Goal: Task Accomplishment & Management: Complete application form

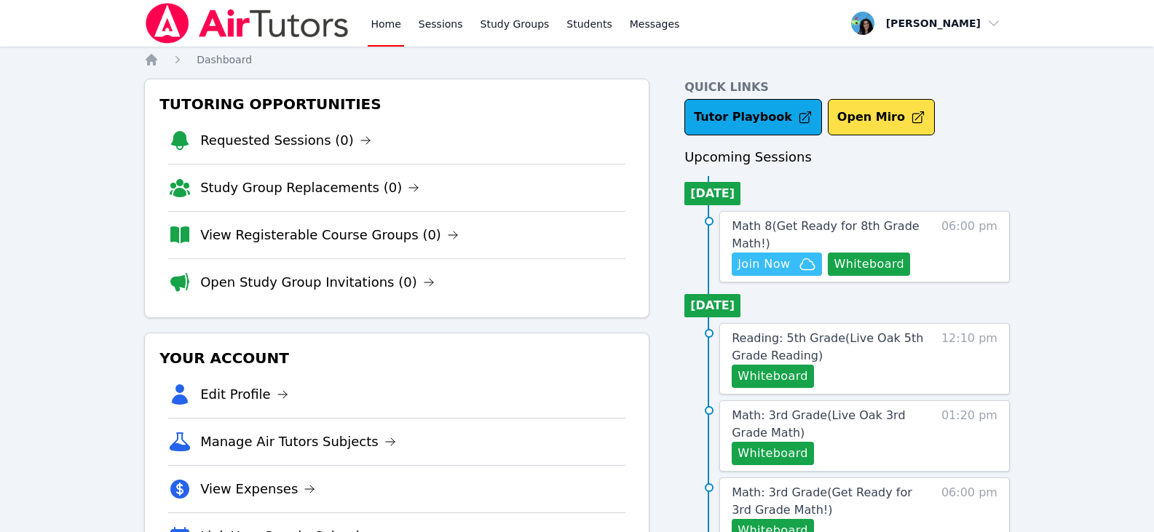
click at [788, 271] on span "Join Now" at bounding box center [763, 264] width 52 height 17
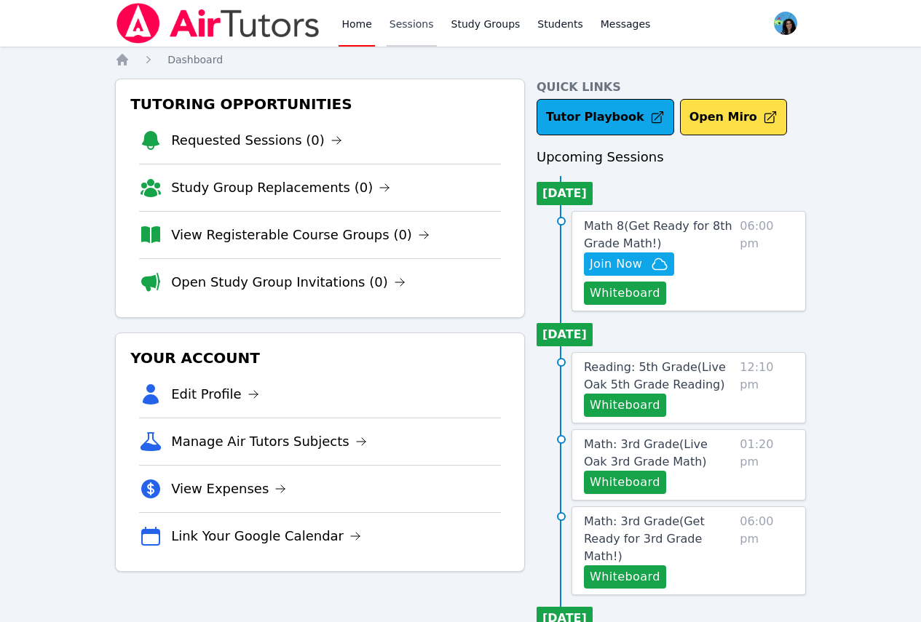
click at [419, 11] on link "Sessions" at bounding box center [412, 23] width 50 height 47
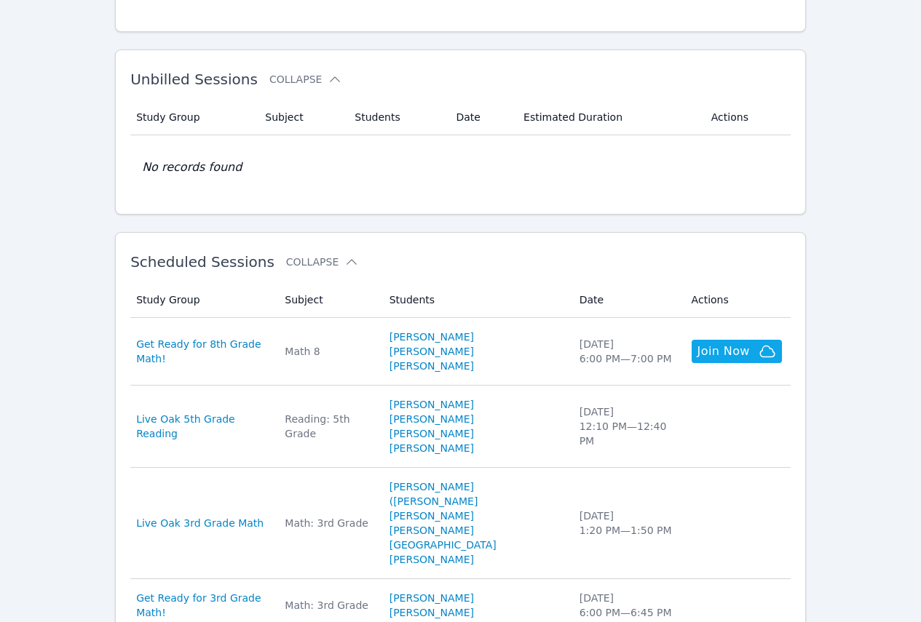
scroll to position [218, 0]
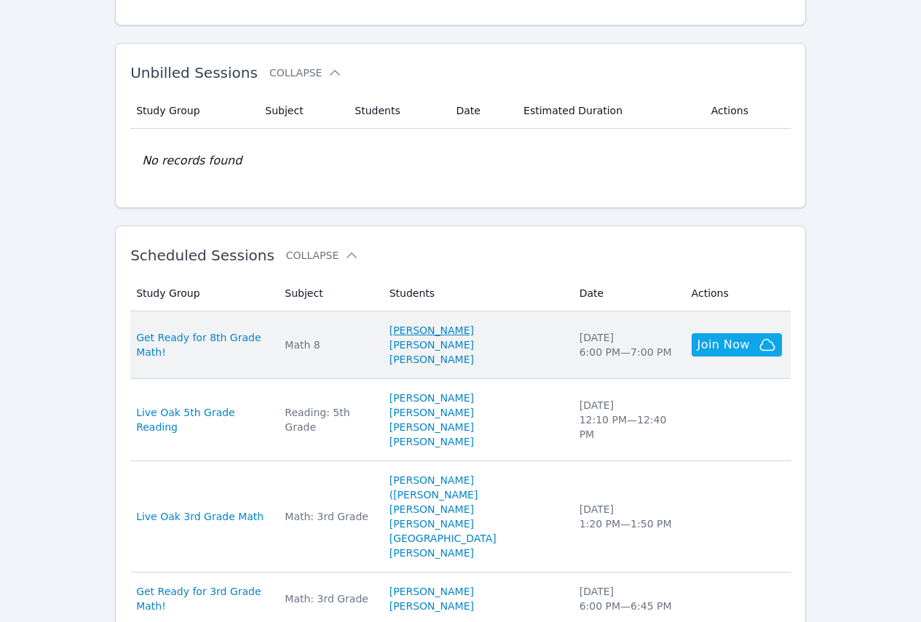
click at [461, 333] on link "[PERSON_NAME]" at bounding box center [431, 330] width 84 height 15
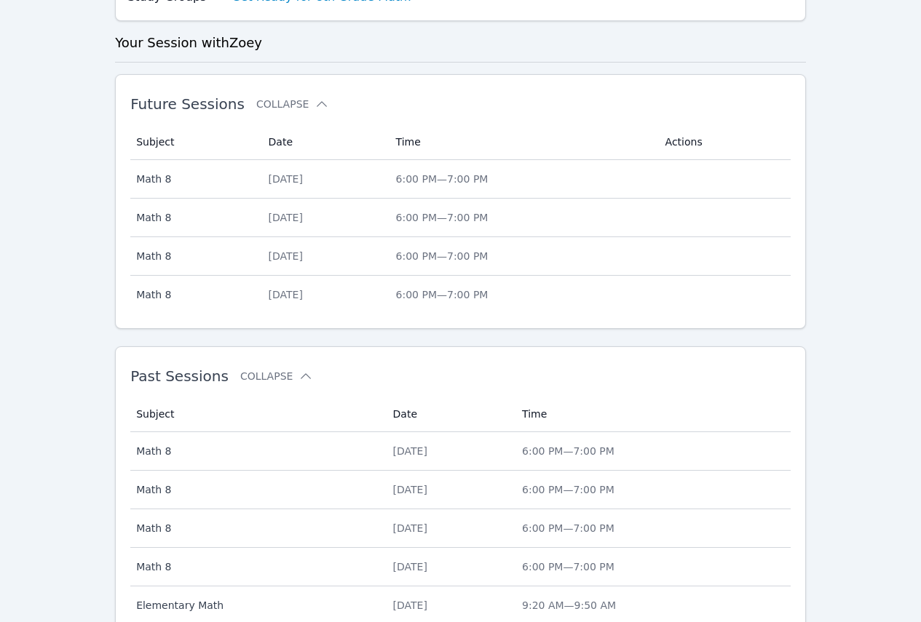
scroll to position [428, 0]
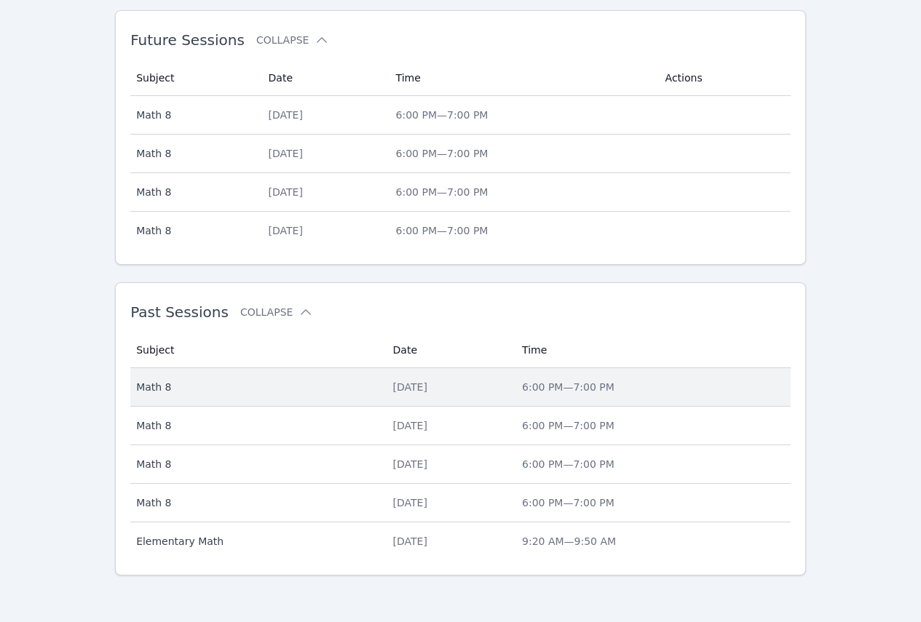
click at [415, 382] on div "[DATE]" at bounding box center [449, 387] width 112 height 15
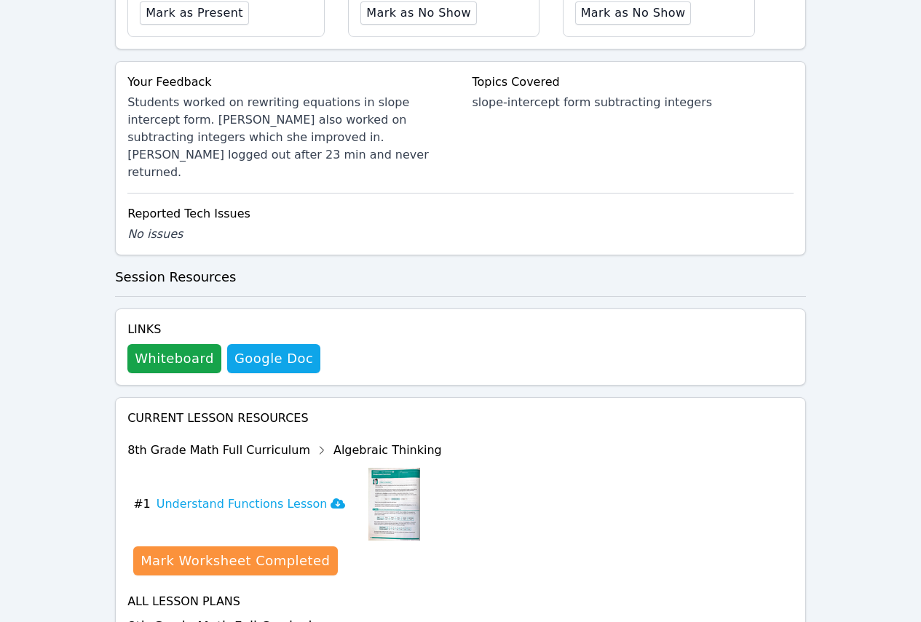
scroll to position [593, 0]
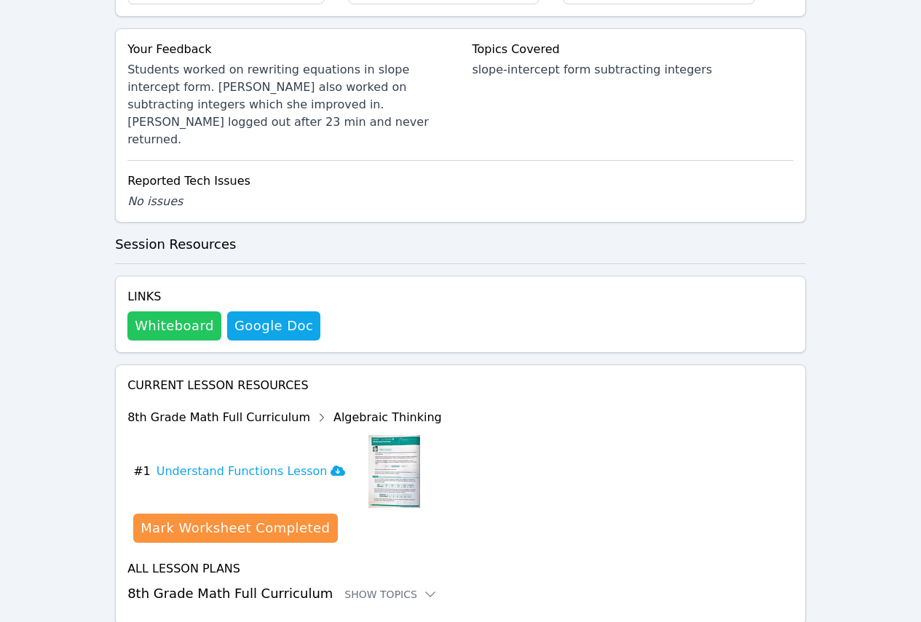
click at [190, 312] on button "Whiteboard" at bounding box center [174, 326] width 94 height 29
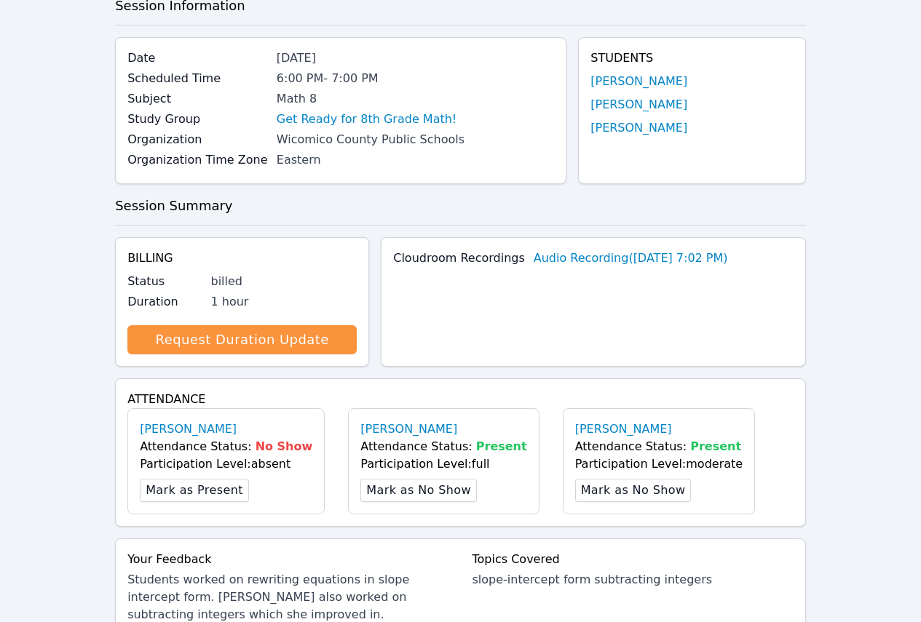
scroll to position [0, 0]
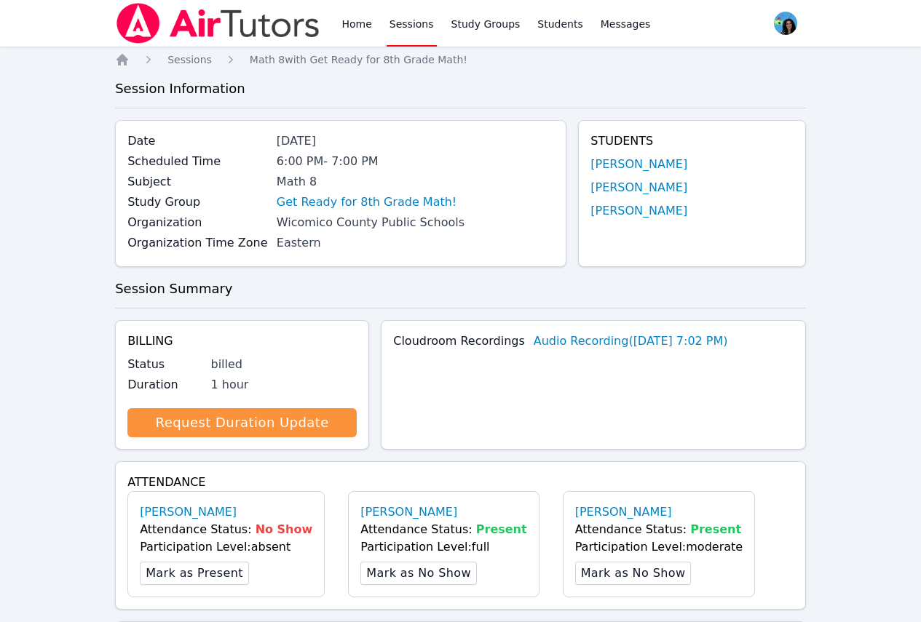
click at [411, 27] on link "Sessions" at bounding box center [412, 23] width 50 height 47
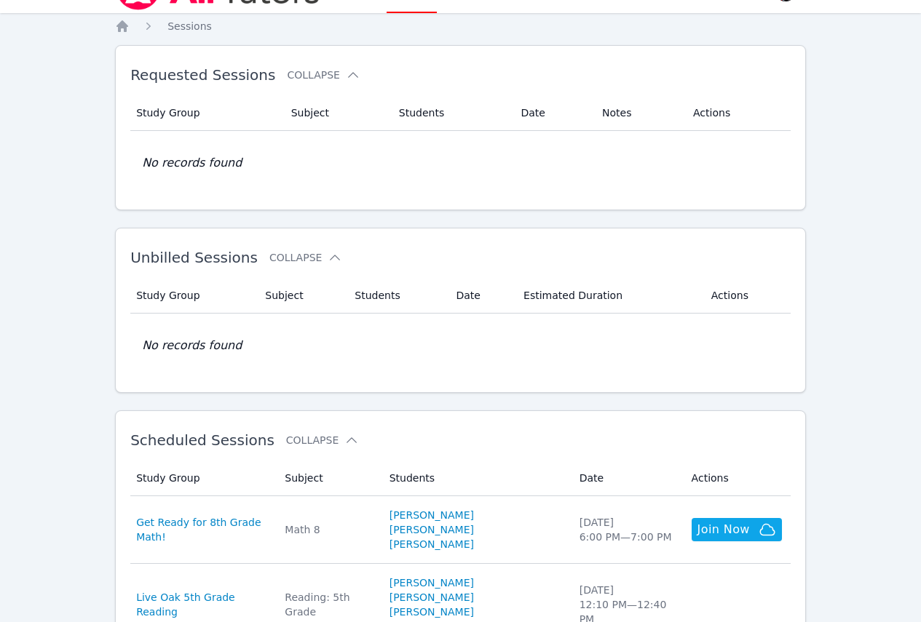
scroll to position [218, 0]
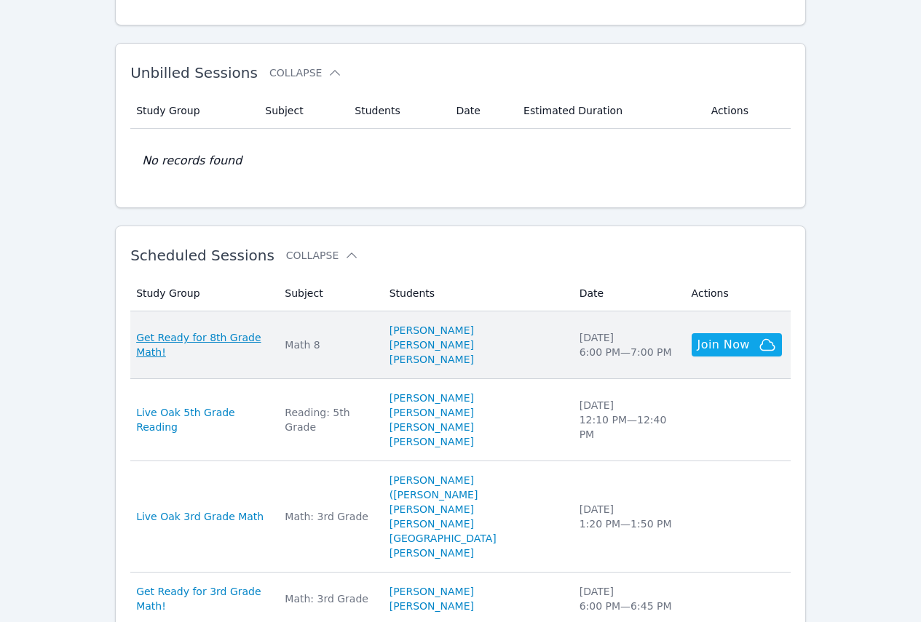
click at [260, 348] on span "Get Ready for 8th Grade Math!" at bounding box center [201, 345] width 131 height 29
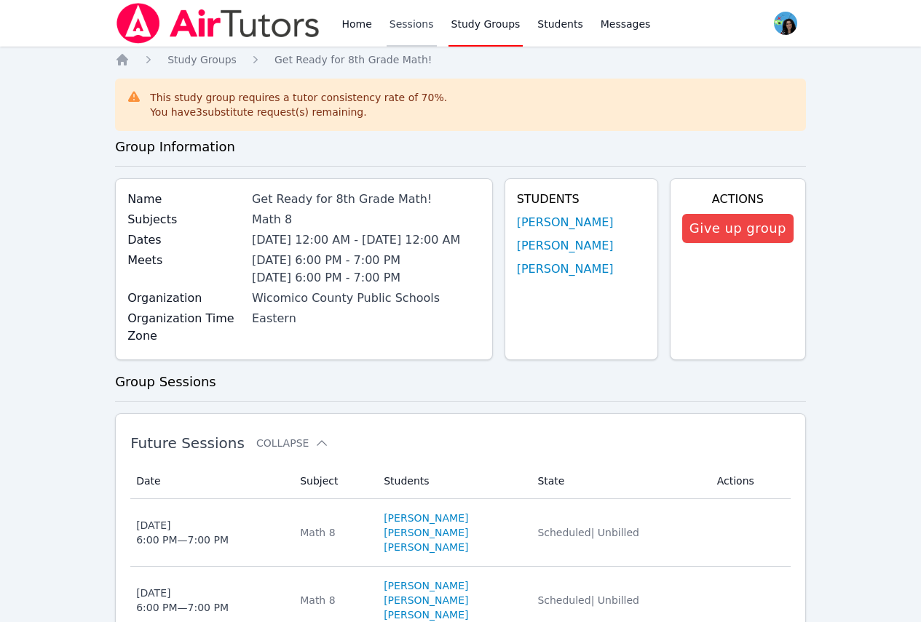
click at [406, 23] on link "Sessions" at bounding box center [412, 23] width 50 height 47
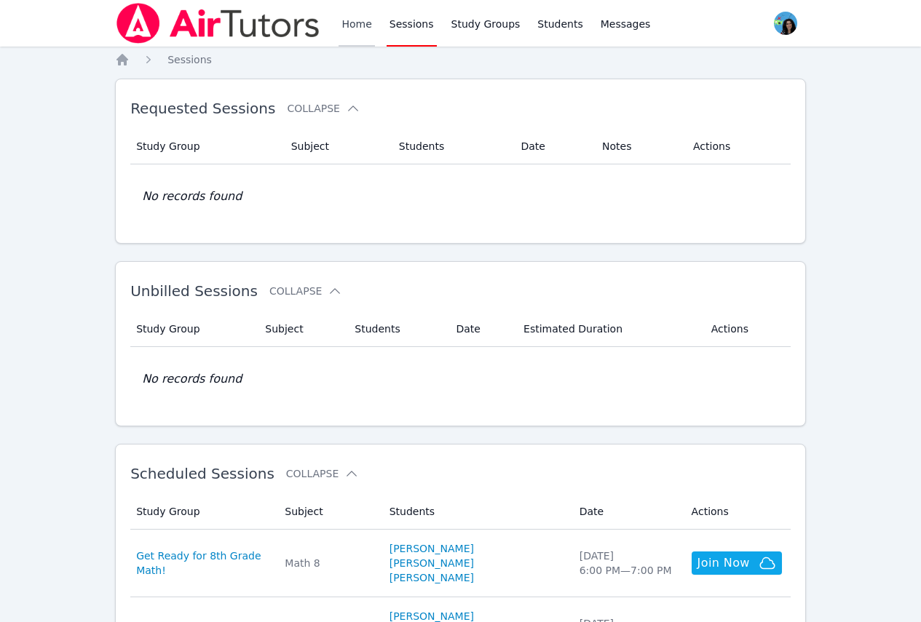
click at [343, 21] on link "Home" at bounding box center [357, 23] width 36 height 47
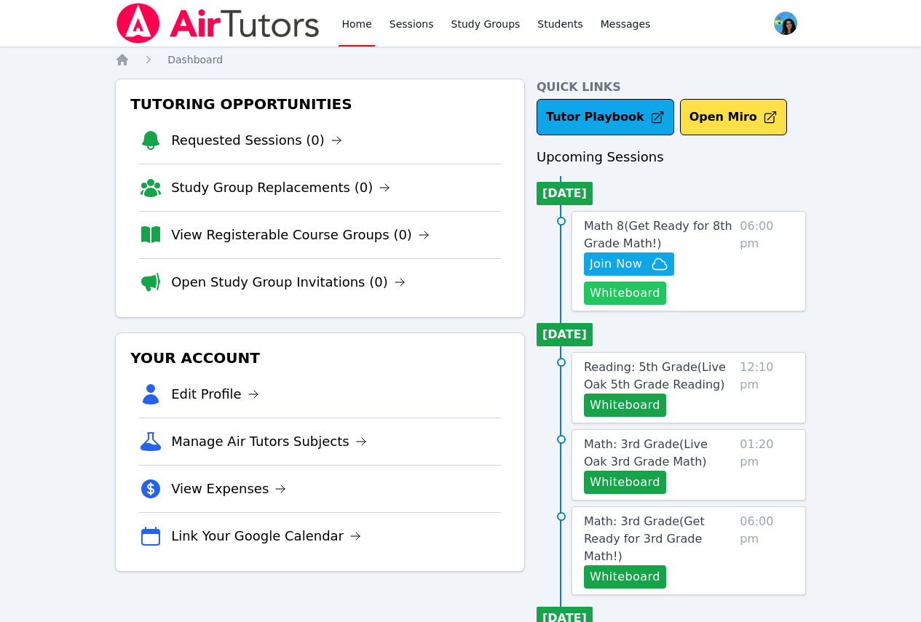
click at [653, 294] on button "Whiteboard" at bounding box center [625, 293] width 82 height 23
click at [665, 221] on span "Math 8 ( Get Ready for 8th Grade Math! )" at bounding box center [658, 234] width 149 height 31
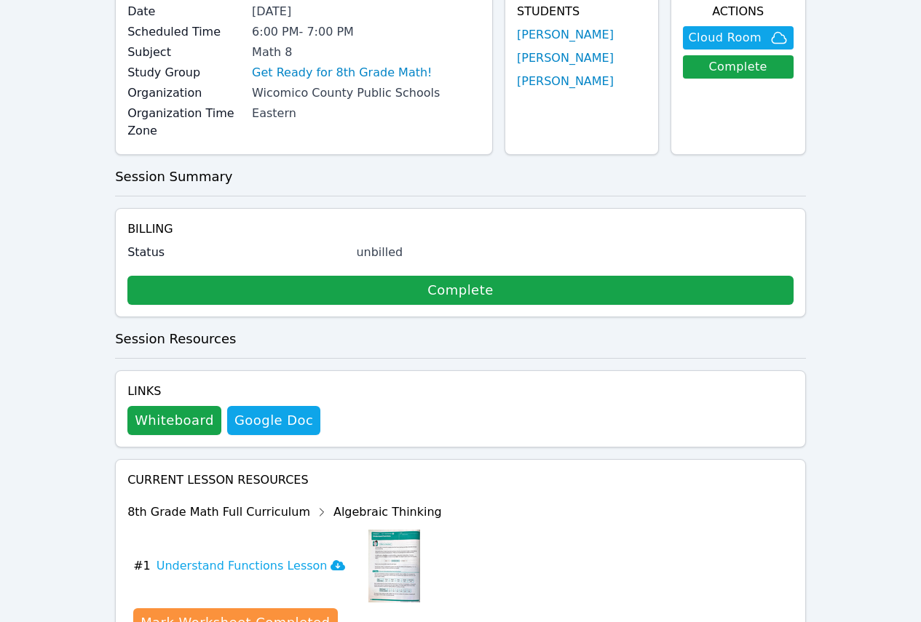
scroll to position [242, 0]
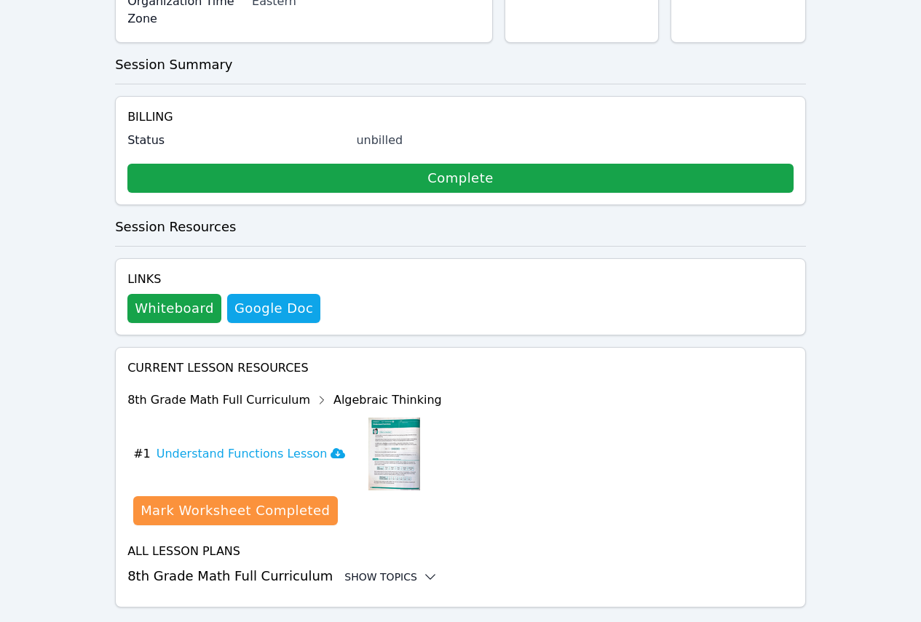
click at [395, 531] on div "Show Topics" at bounding box center [390, 577] width 93 height 15
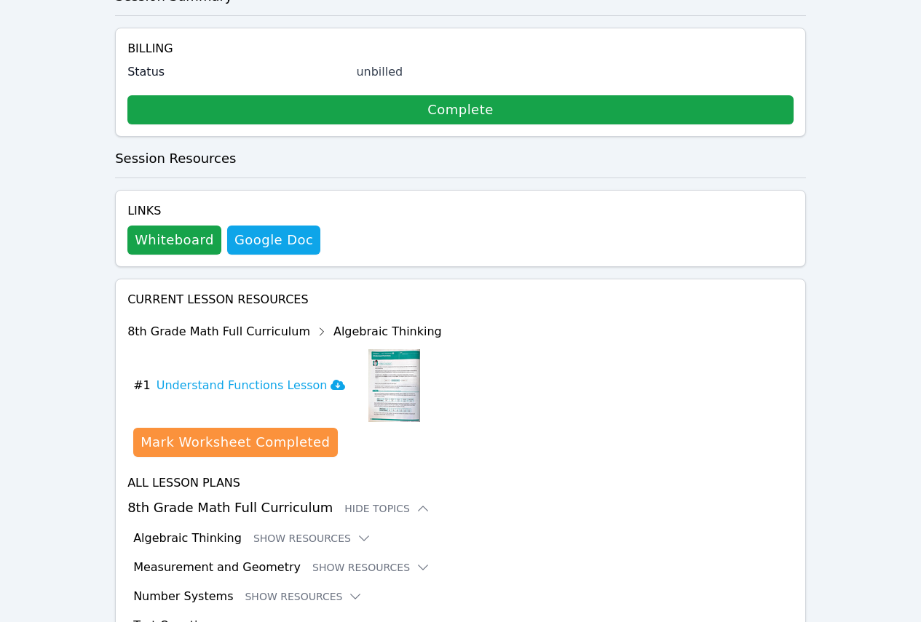
scroll to position [361, 0]
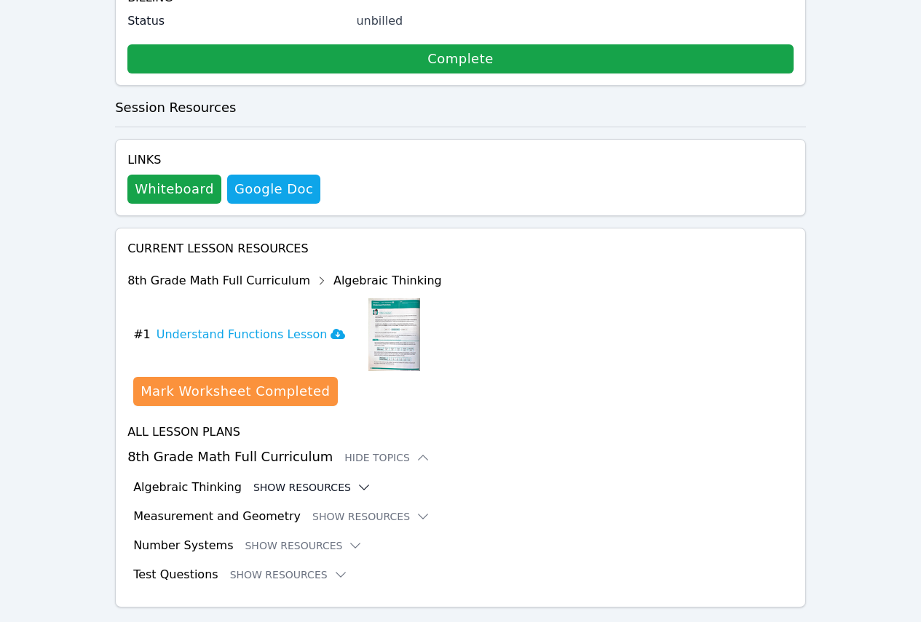
click at [328, 480] on button "Show Resources" at bounding box center [312, 487] width 118 height 15
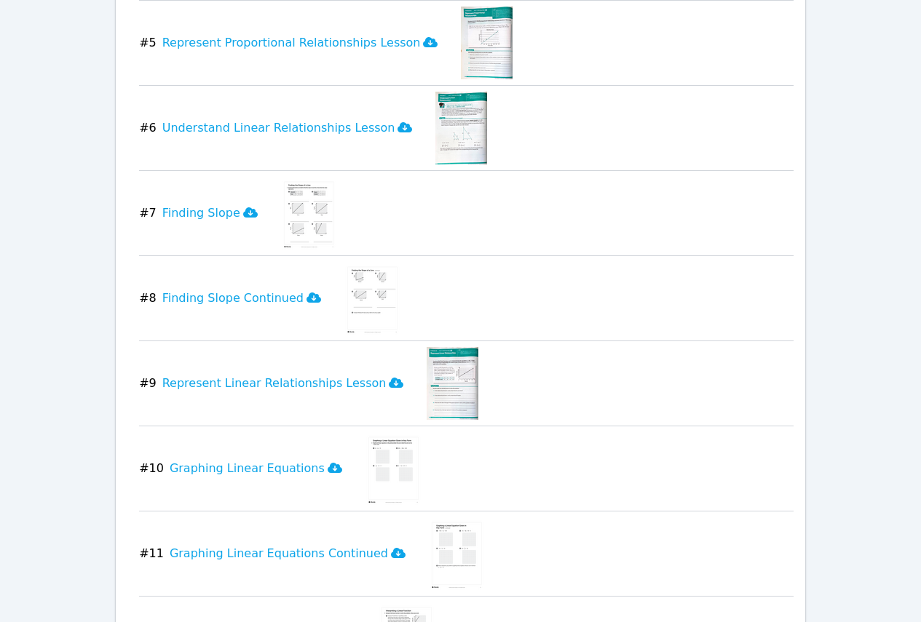
scroll to position [1307, 0]
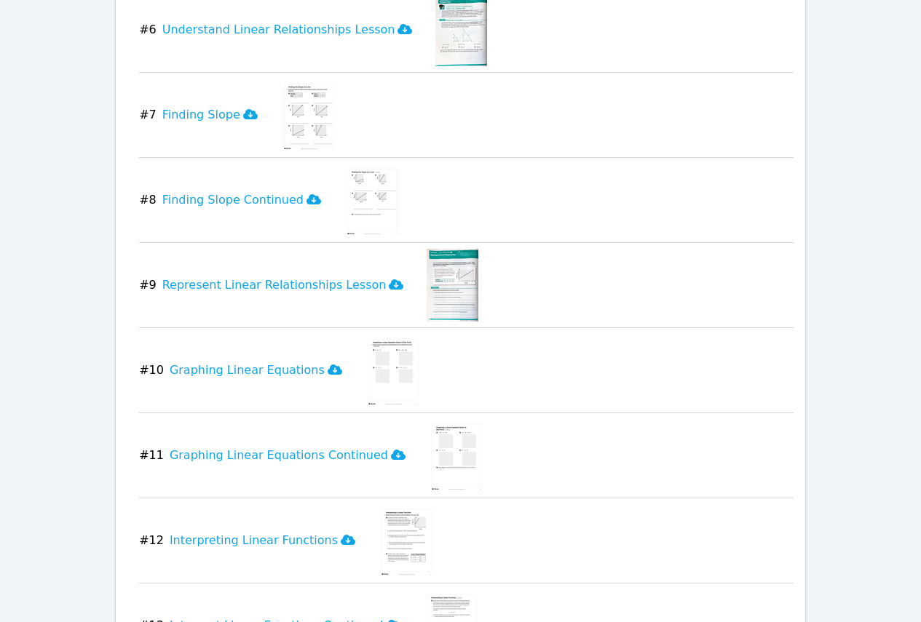
click at [371, 336] on img at bounding box center [393, 370] width 56 height 73
click at [365, 341] on img at bounding box center [393, 370] width 56 height 73
click at [328, 365] on icon at bounding box center [335, 370] width 15 height 10
click at [391, 450] on icon at bounding box center [398, 455] width 15 height 10
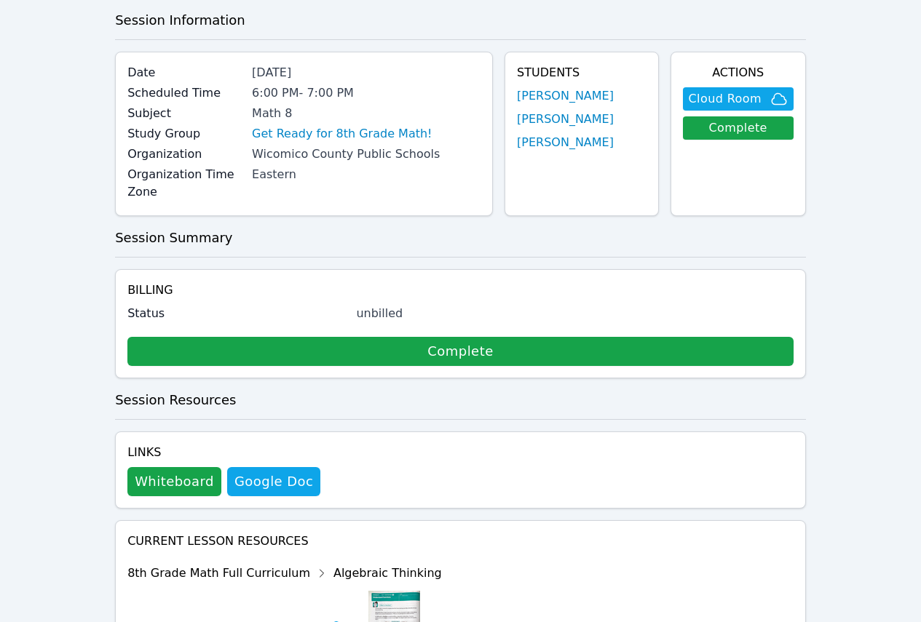
scroll to position [0, 0]
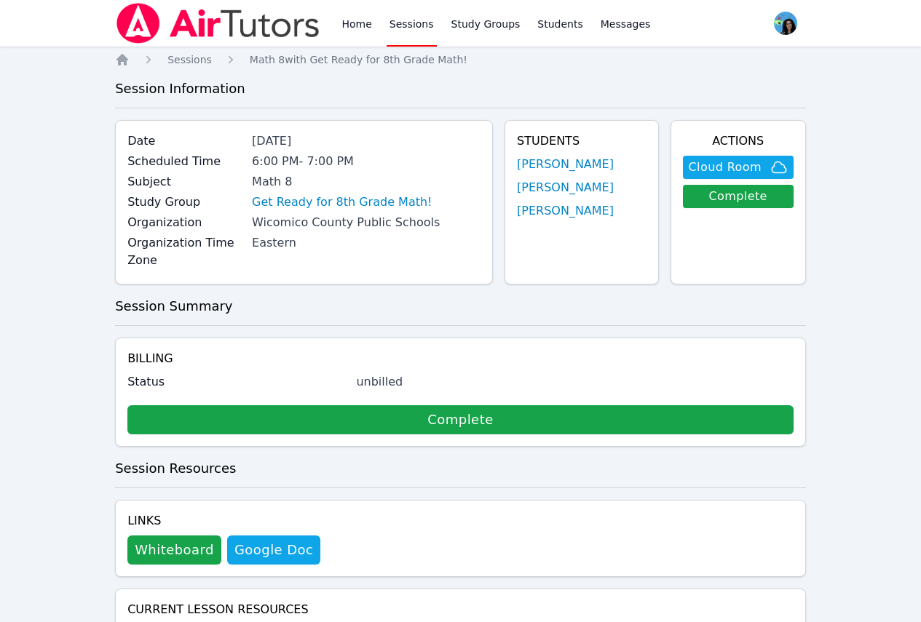
click at [397, 29] on link "Sessions" at bounding box center [412, 23] width 50 height 47
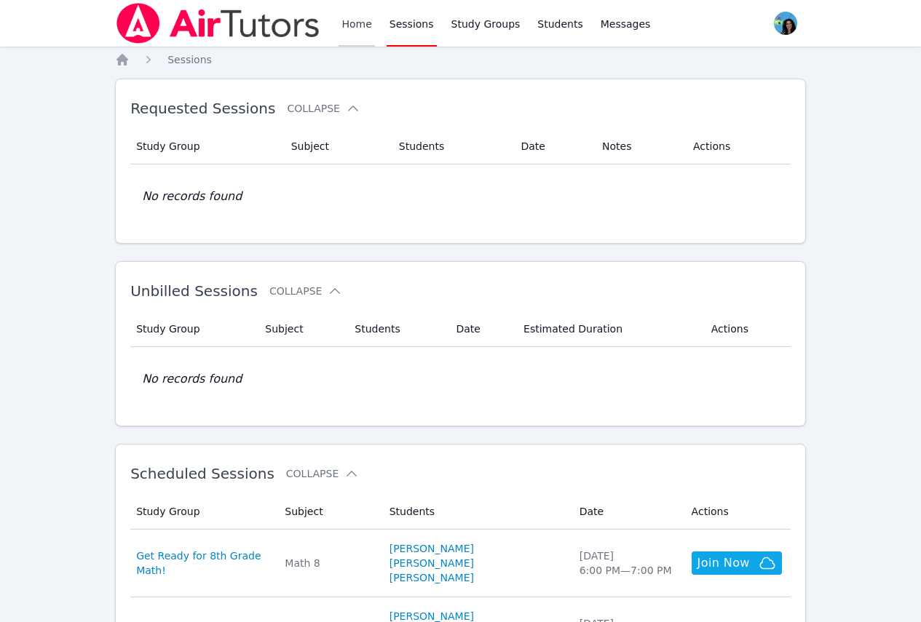
click at [341, 33] on link "Home" at bounding box center [357, 23] width 36 height 47
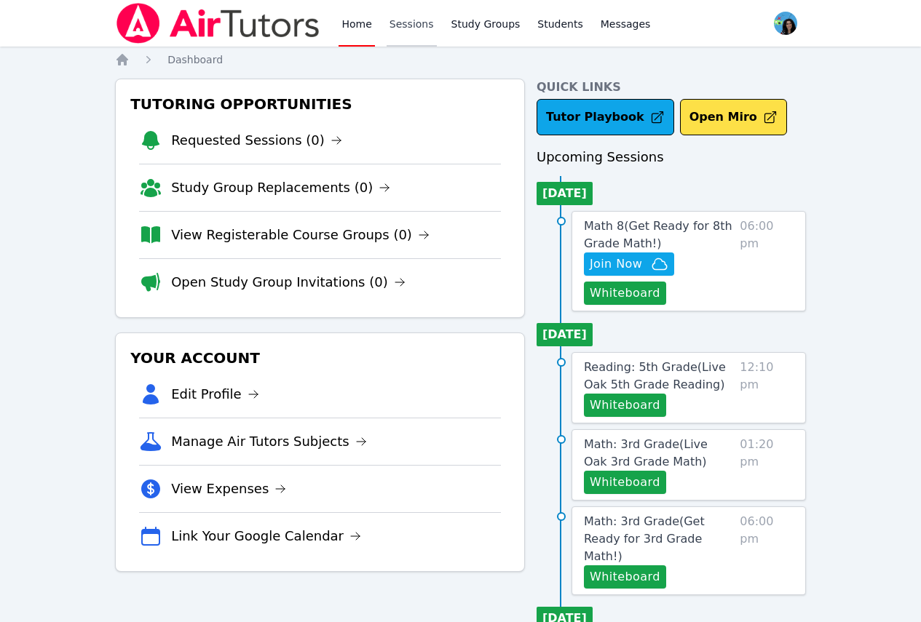
click at [423, 25] on link "Sessions" at bounding box center [412, 23] width 50 height 47
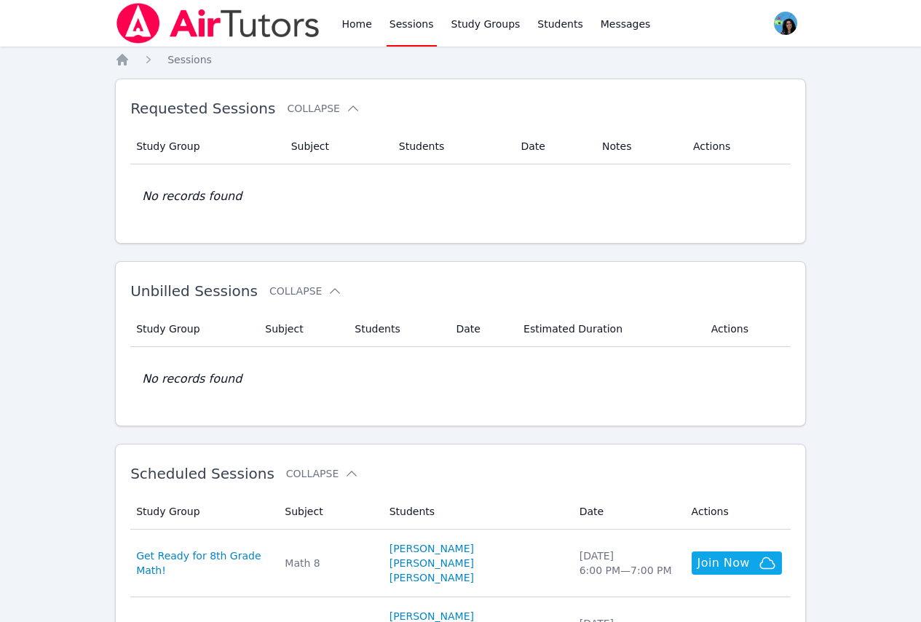
scroll to position [73, 0]
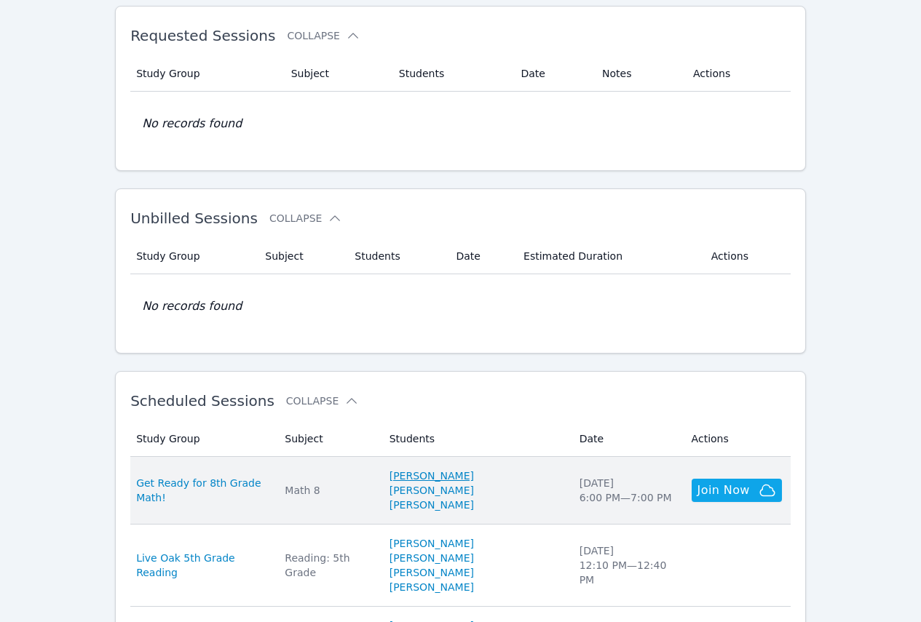
click at [444, 478] on link "[PERSON_NAME]" at bounding box center [431, 476] width 84 height 15
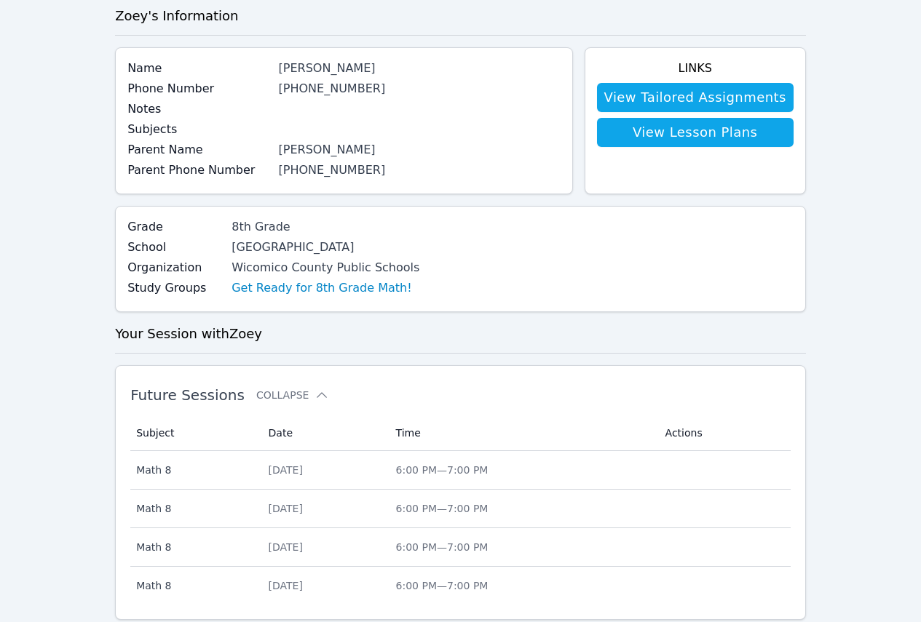
click at [110, 170] on div "Home Sessions Study Groups Students Messages Open user menu Maya Habou-Klimczak…" at bounding box center [460, 452] width 921 height 1051
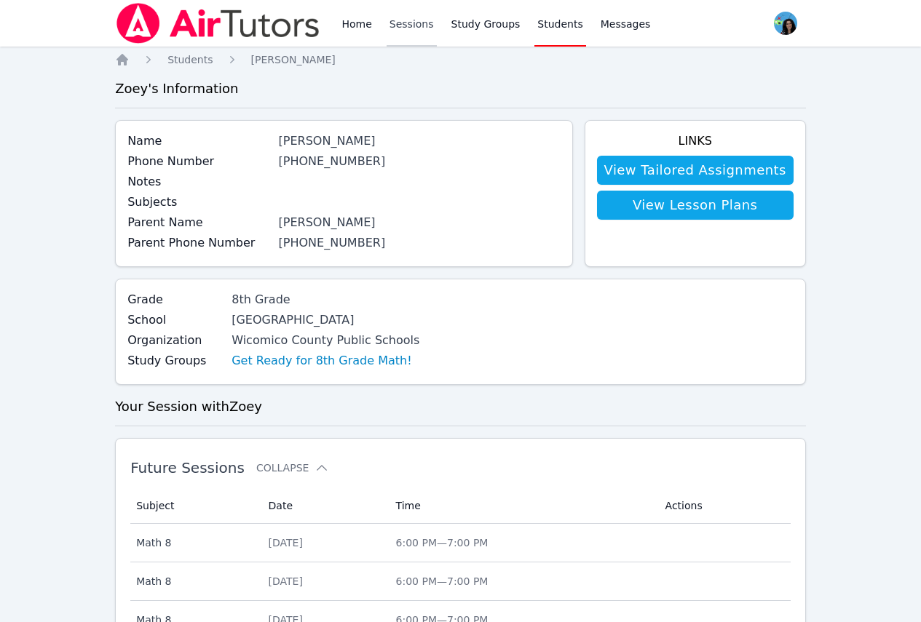
click at [403, 28] on link "Sessions" at bounding box center [412, 23] width 50 height 47
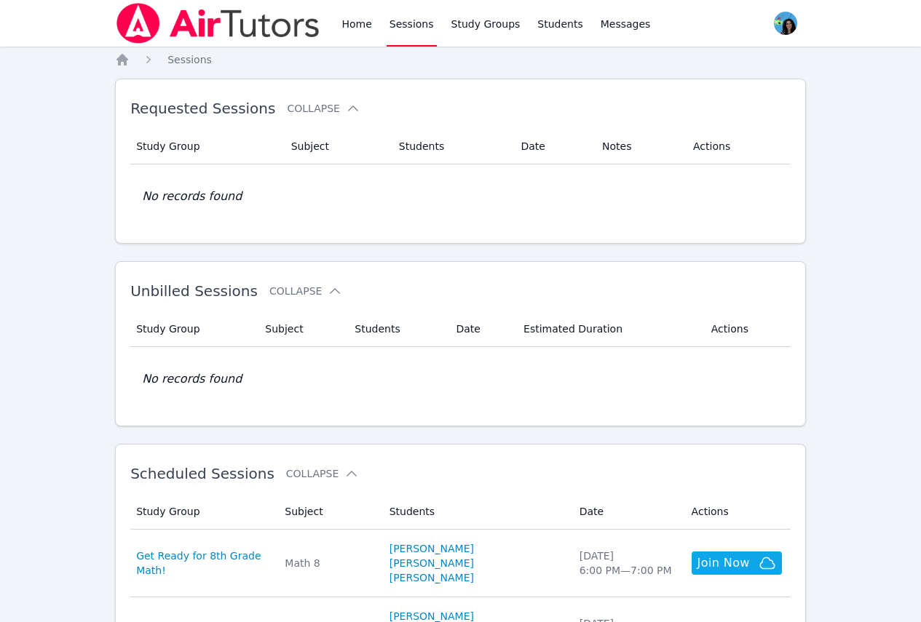
click at [387, 26] on link "Sessions" at bounding box center [412, 23] width 50 height 47
click at [360, 26] on link "Home" at bounding box center [357, 23] width 36 height 47
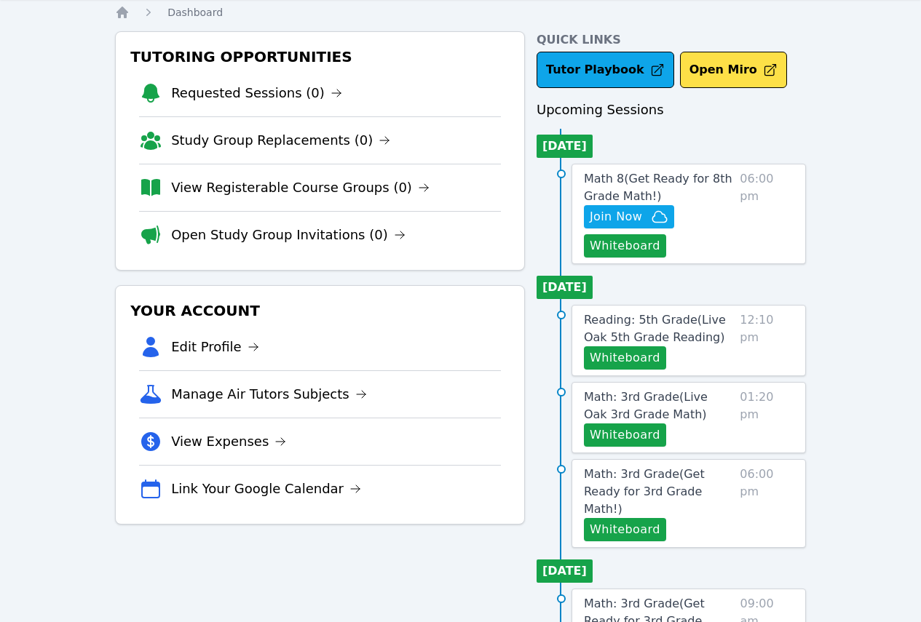
scroll to position [73, 0]
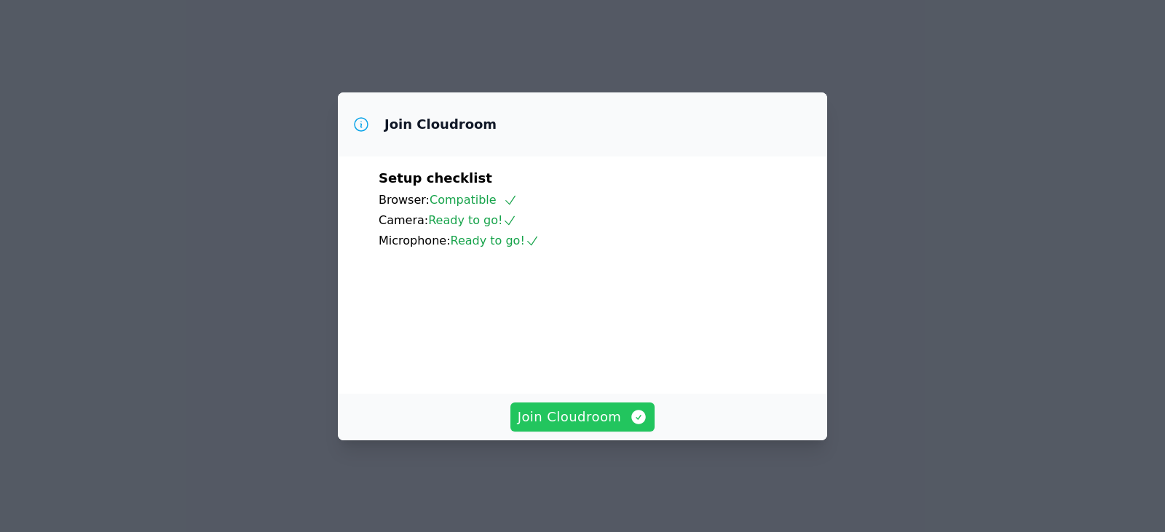
click at [544, 427] on span "Join Cloudroom" at bounding box center [583, 417] width 130 height 20
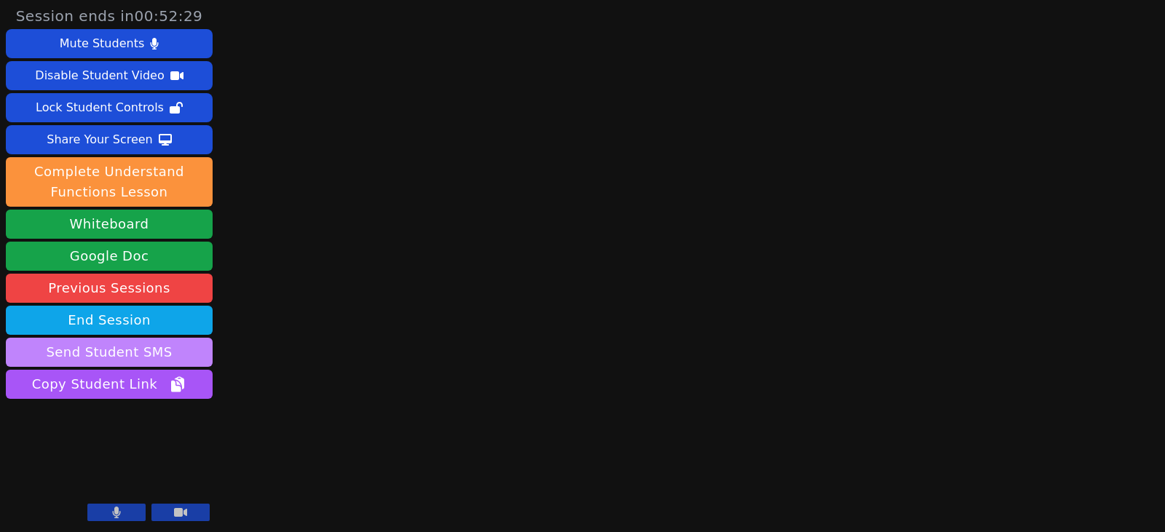
click at [142, 356] on button "Send Student SMS" at bounding box center [109, 352] width 207 height 29
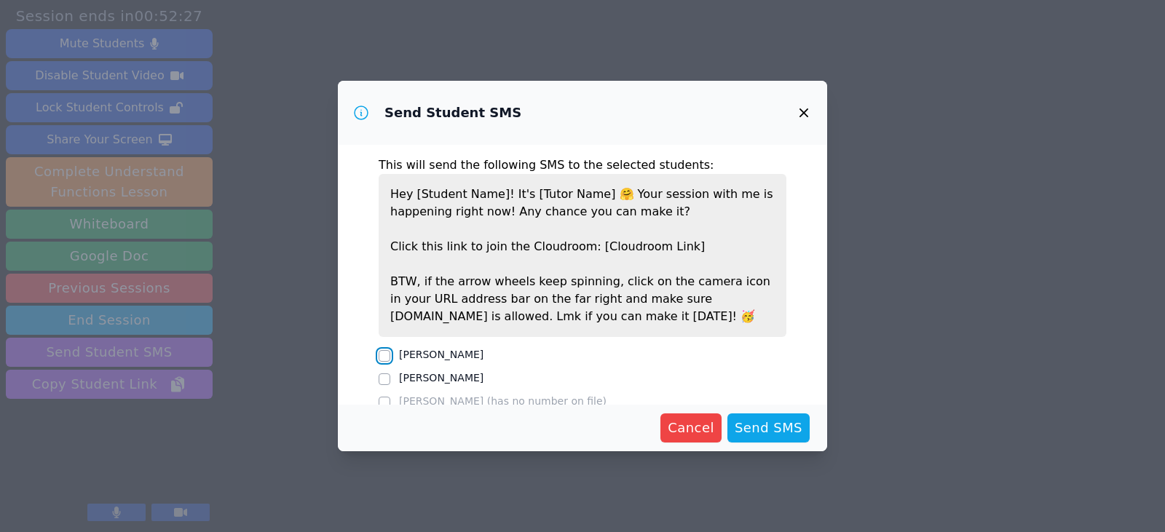
click at [385, 357] on input "[PERSON_NAME]" at bounding box center [385, 356] width 12 height 12
checkbox input "true"
click at [384, 376] on input "[PERSON_NAME]" at bounding box center [385, 379] width 12 height 12
checkbox input "true"
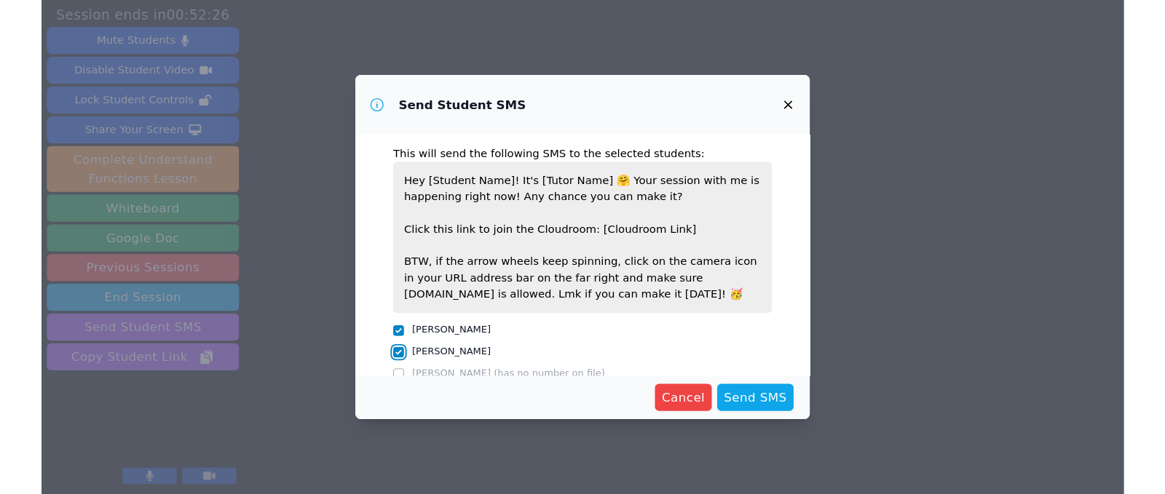
scroll to position [26, 0]
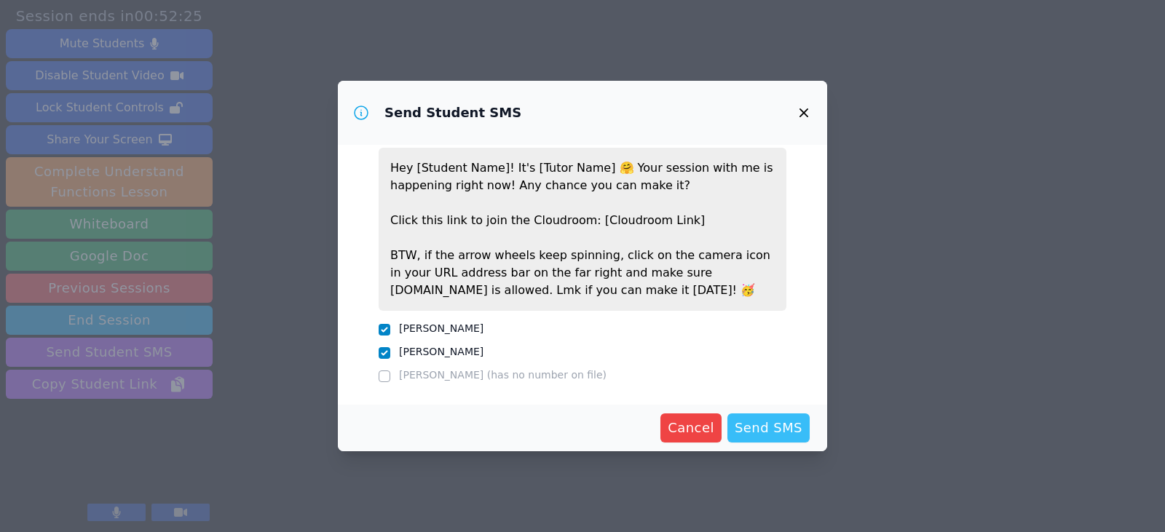
click at [773, 428] on span "Send SMS" at bounding box center [769, 428] width 68 height 20
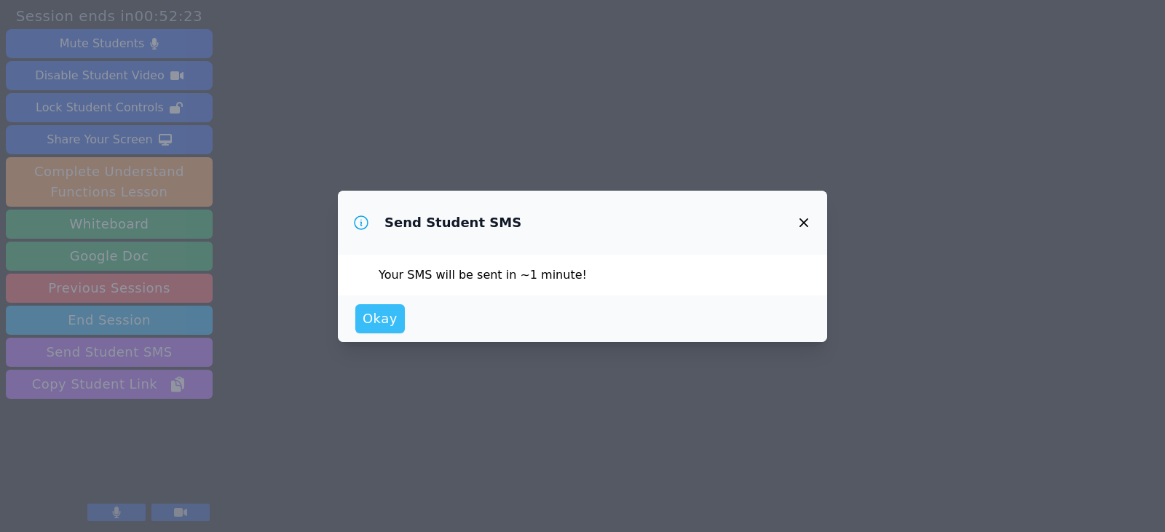
click at [385, 319] on span "Okay" at bounding box center [380, 319] width 35 height 20
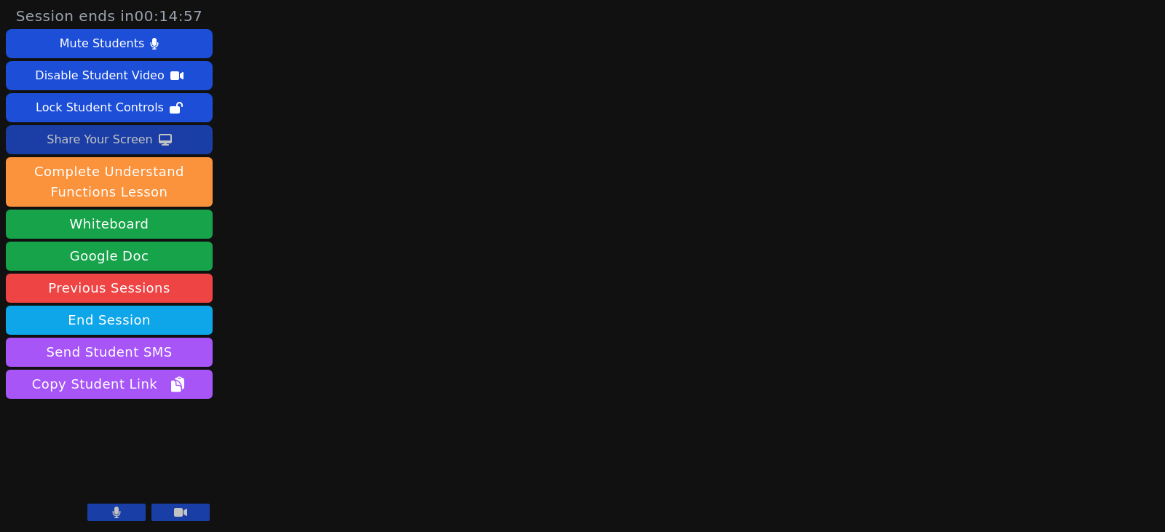
click at [132, 138] on div "Share Your Screen" at bounding box center [100, 139] width 106 height 23
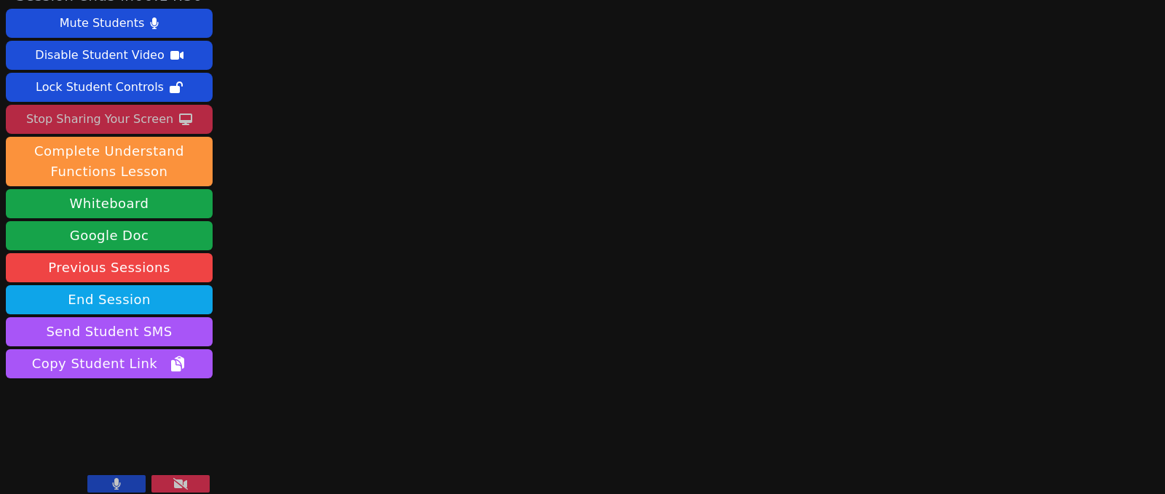
scroll to position [30, 0]
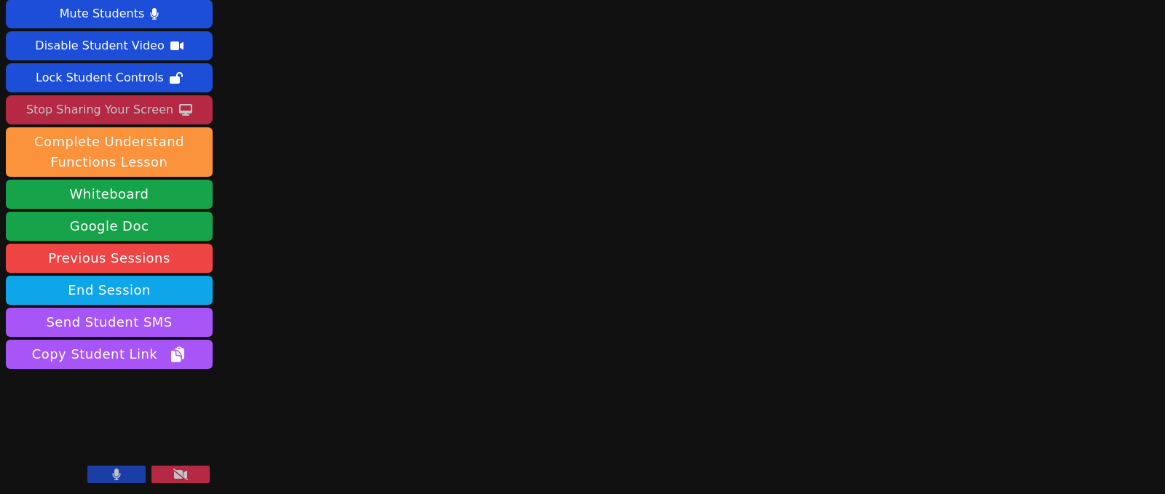
click at [180, 475] on icon at bounding box center [180, 475] width 15 height 12
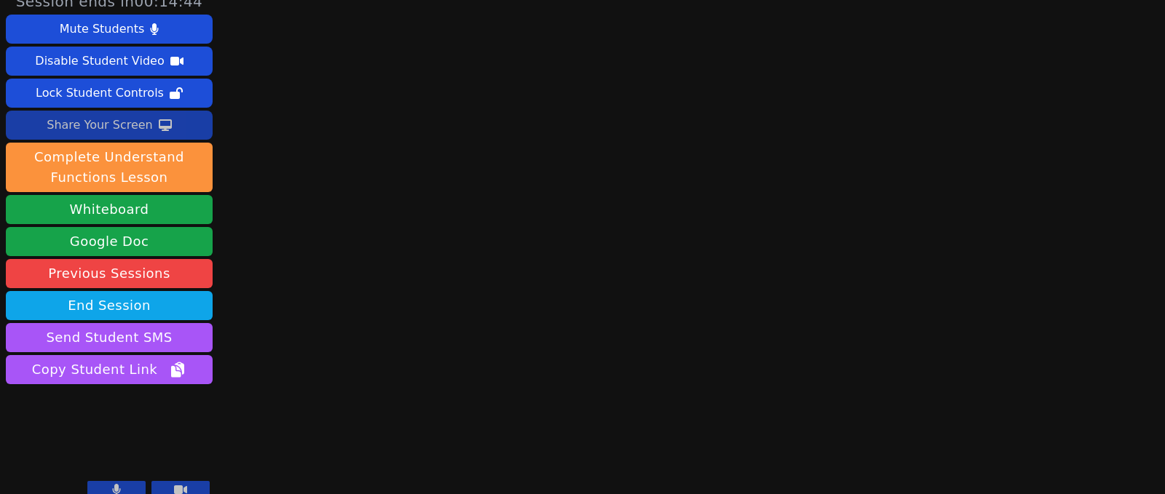
scroll to position [0, 0]
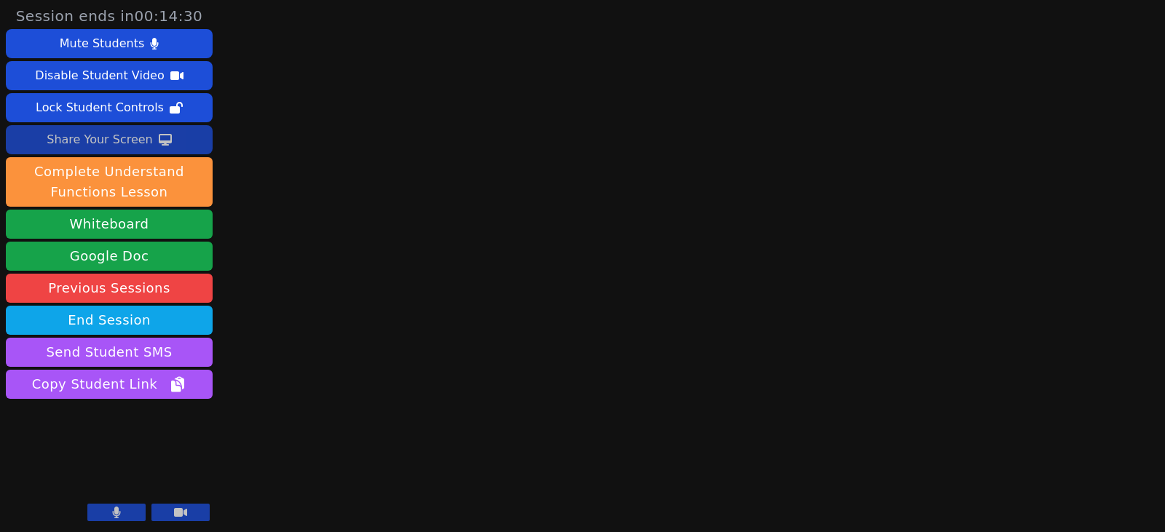
click at [129, 141] on div "Share Your Screen" at bounding box center [100, 139] width 106 height 23
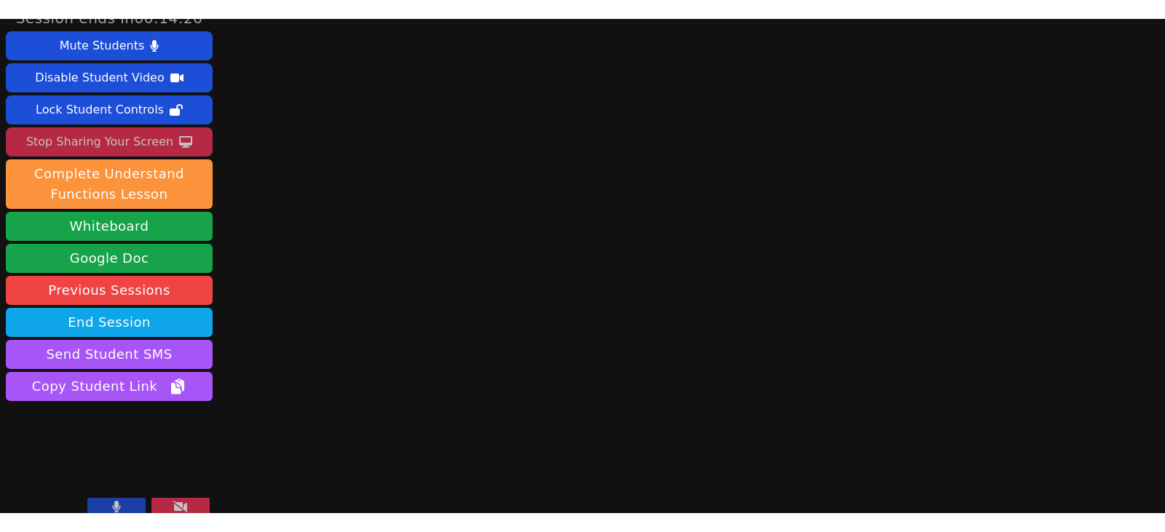
scroll to position [30, 0]
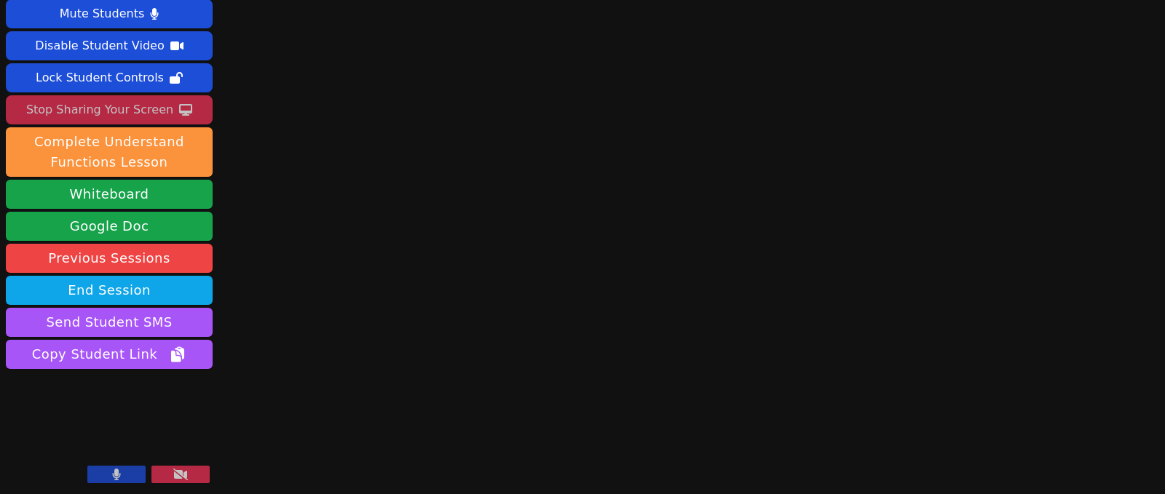
click at [189, 478] on button at bounding box center [180, 474] width 58 height 17
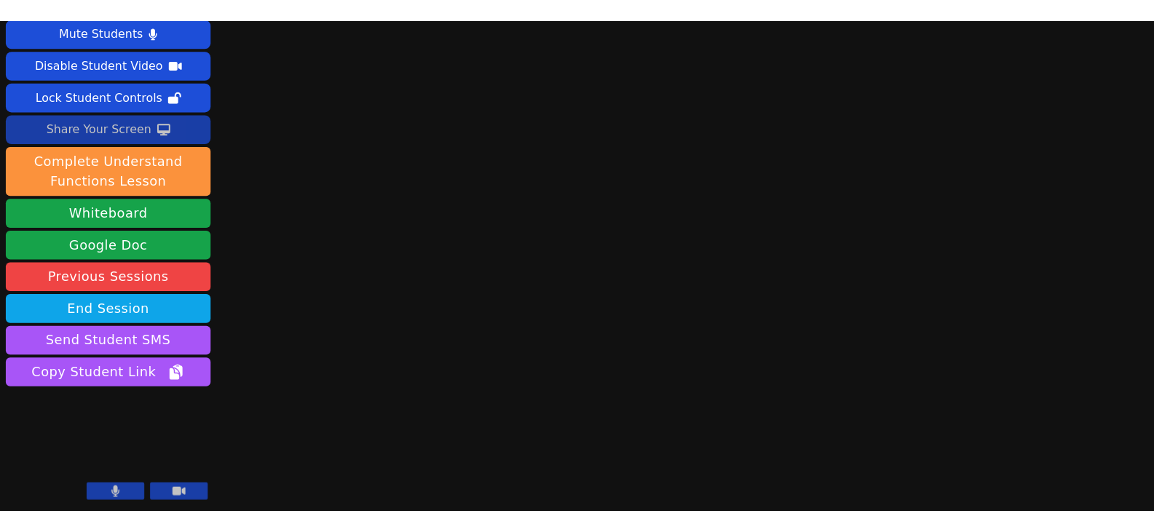
scroll to position [0, 0]
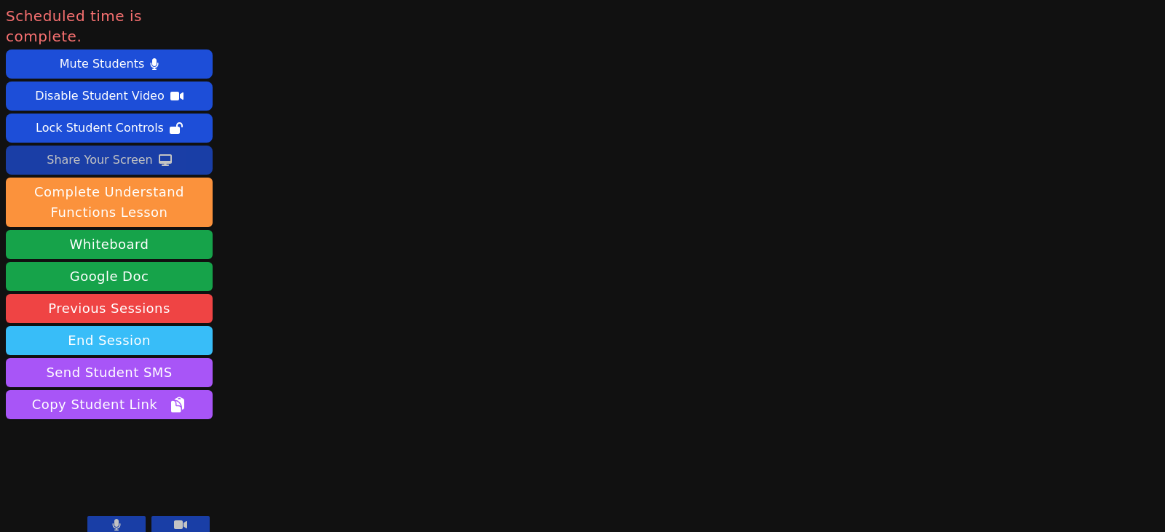
click at [123, 326] on button "End Session" at bounding box center [109, 340] width 207 height 29
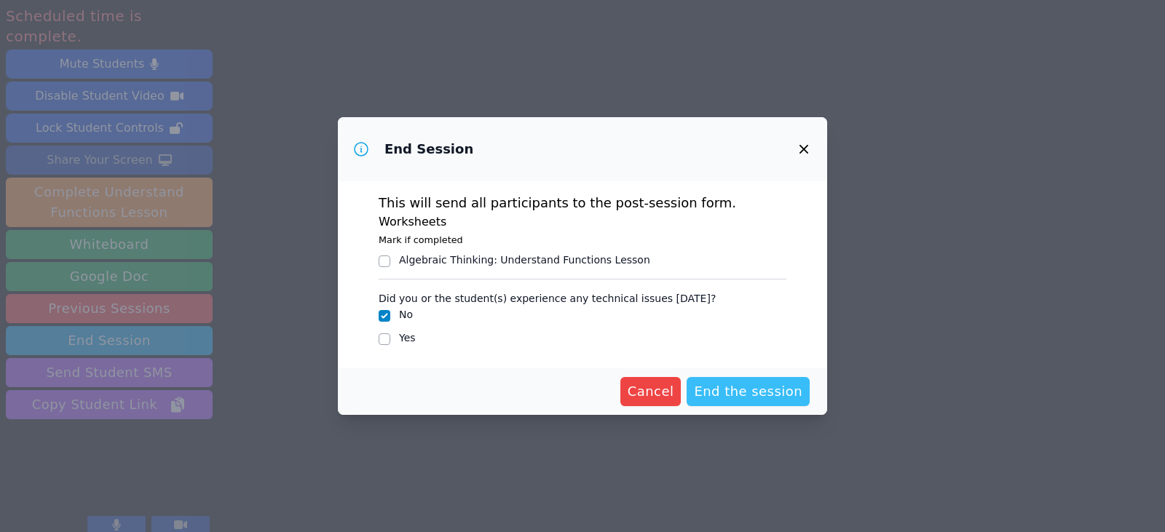
click at [721, 387] on span "End the session" at bounding box center [748, 391] width 108 height 20
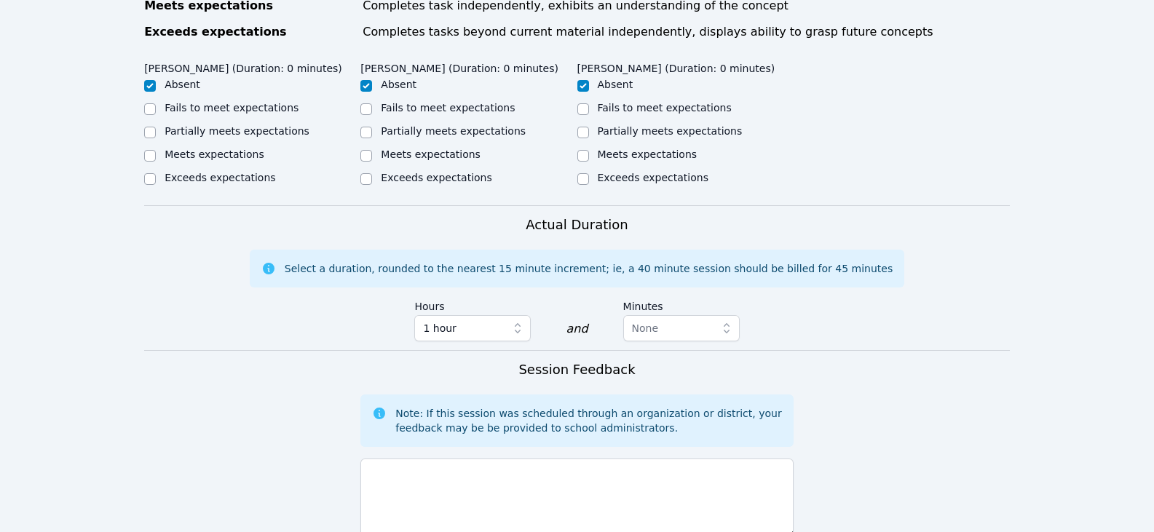
scroll to position [801, 0]
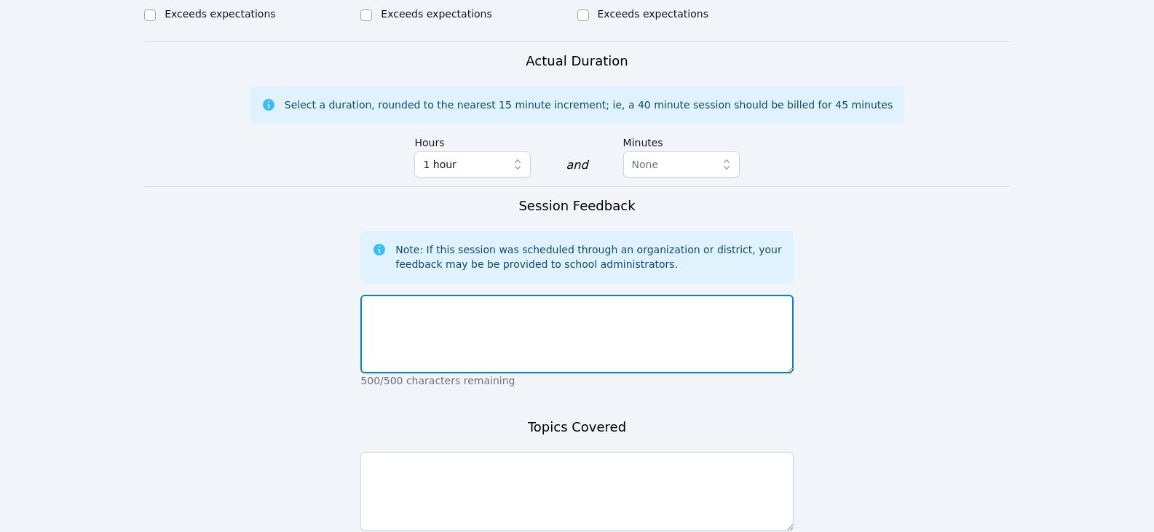
click at [500, 336] on textarea at bounding box center [576, 334] width 432 height 79
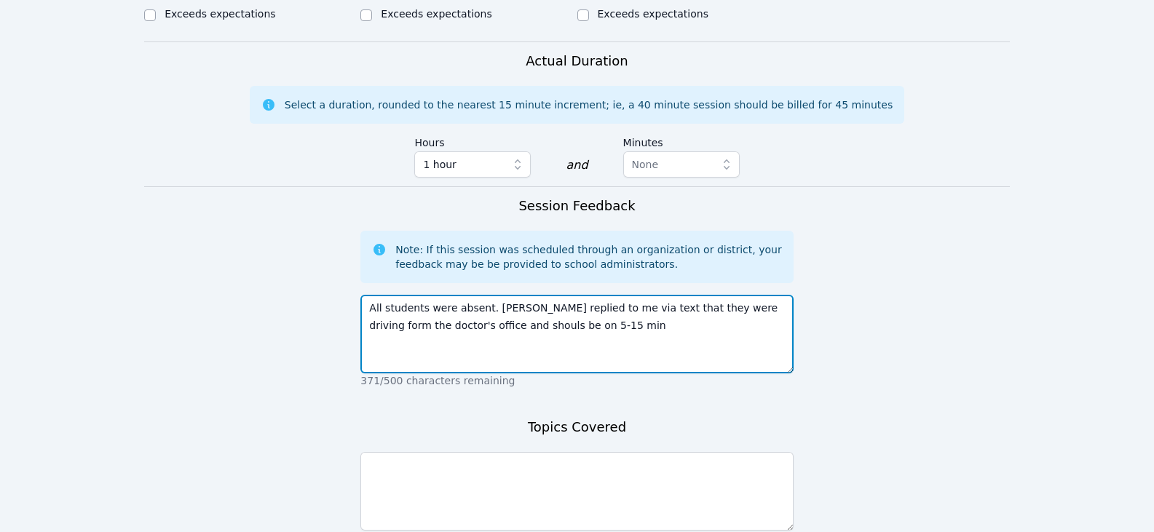
drag, startPoint x: 484, startPoint y: 309, endPoint x: 458, endPoint y: 310, distance: 26.2
click at [458, 310] on textarea "All students were absent. [PERSON_NAME] replied to me via text that they were d…" at bounding box center [576, 334] width 432 height 79
click at [501, 311] on textarea "All students were absent. [PERSON_NAME] replied to me via text that they were d…" at bounding box center [576, 334] width 432 height 79
click at [565, 313] on textarea "All students were absent. [PERSON_NAME] replied to me via text that they were d…" at bounding box center [576, 334] width 432 height 79
click at [609, 295] on textarea "All students were absent. [PERSON_NAME] replied to me via text that they were d…" at bounding box center [576, 334] width 432 height 79
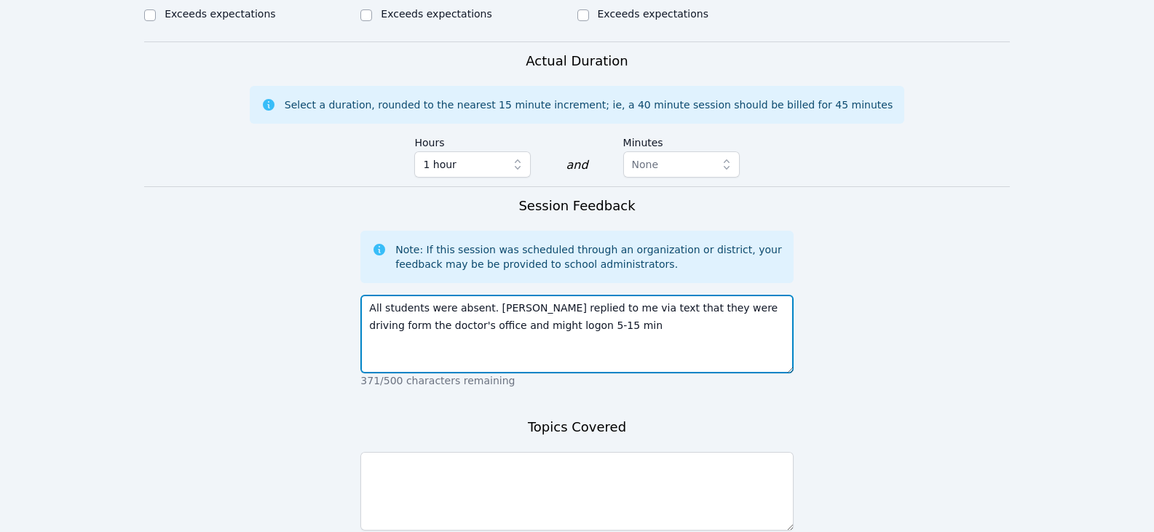
click at [558, 305] on textarea "All students were absent. [PERSON_NAME] replied to me via text that they were d…" at bounding box center [576, 334] width 432 height 79
click at [609, 295] on textarea "All students were absent. [PERSON_NAME] replied to me via text that they were d…" at bounding box center [576, 334] width 432 height 79
click at [674, 309] on textarea "All students were absent. [PERSON_NAME] replied to me via text at 6:09pm EST th…" at bounding box center [576, 334] width 432 height 79
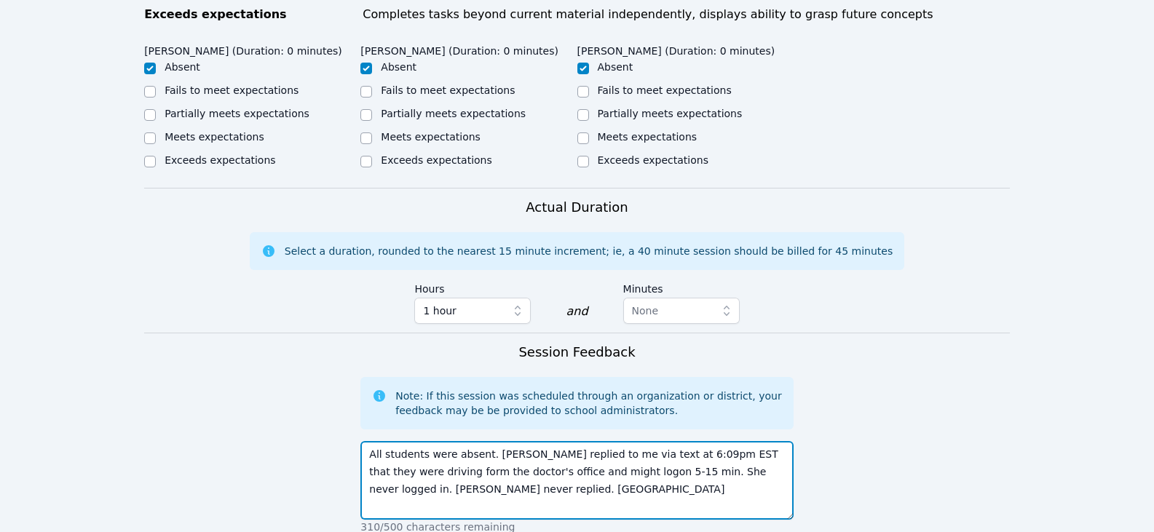
scroll to position [655, 0]
drag, startPoint x: 397, startPoint y: 467, endPoint x: 344, endPoint y: 457, distance: 53.4
click at [344, 457] on form "Student Participation Do not enter a participation level for ABSENT students [P…" at bounding box center [577, 221] width 866 height 1097
click at [404, 470] on textarea "All students were absent. [PERSON_NAME] replied to me via text at 6:09pm EST th…" at bounding box center [576, 479] width 432 height 79
drag, startPoint x: 348, startPoint y: 460, endPoint x: 359, endPoint y: 466, distance: 12.4
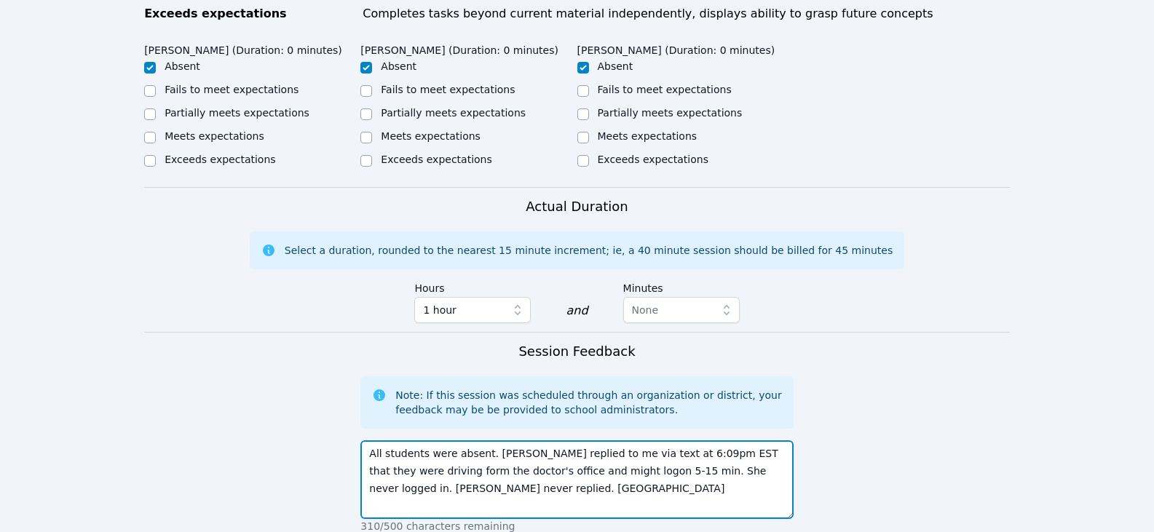
click at [359, 466] on form "Student Participation Do not enter a participation level for ABSENT students [P…" at bounding box center [577, 221] width 866 height 1097
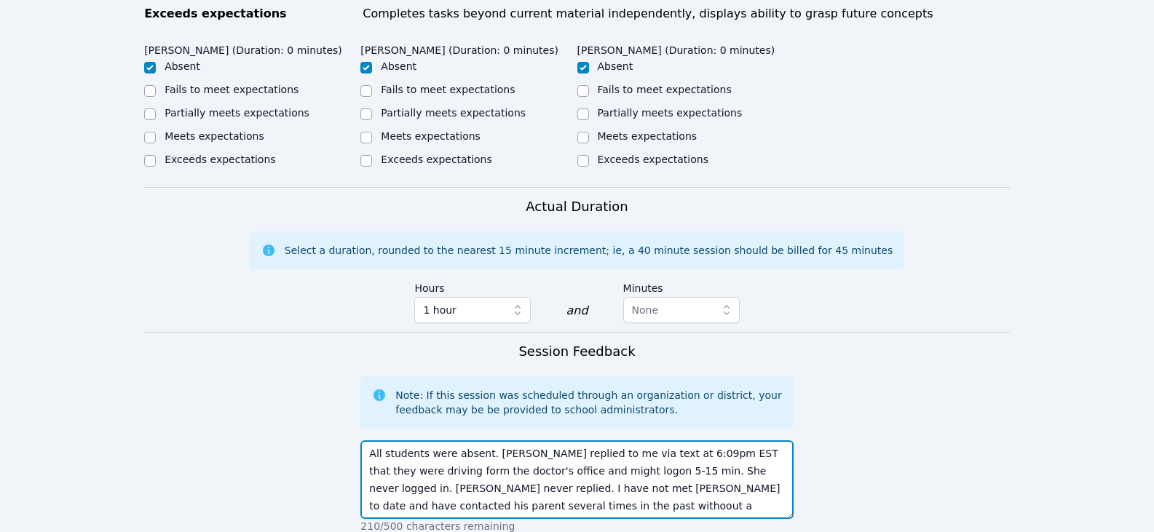
click at [385, 449] on textarea "All students were absent. [PERSON_NAME] replied to me via text at 6:09pm EST th…" at bounding box center [576, 479] width 432 height 79
click at [586, 480] on textarea "All students were absent. [PERSON_NAME] replied to me via text at 6:09pm EST th…" at bounding box center [576, 479] width 432 height 79
click at [556, 455] on textarea "All students were absent. [PERSON_NAME] replied to me via text at 6:09pm EST th…" at bounding box center [576, 479] width 432 height 79
click at [463, 482] on textarea "All students were absent. [PERSON_NAME] replied to me via text at 6:09pm EST th…" at bounding box center [576, 479] width 432 height 79
click at [543, 472] on textarea "All students were absent. [PERSON_NAME] replied to me via text at 6:09pm EST th…" at bounding box center [576, 479] width 432 height 79
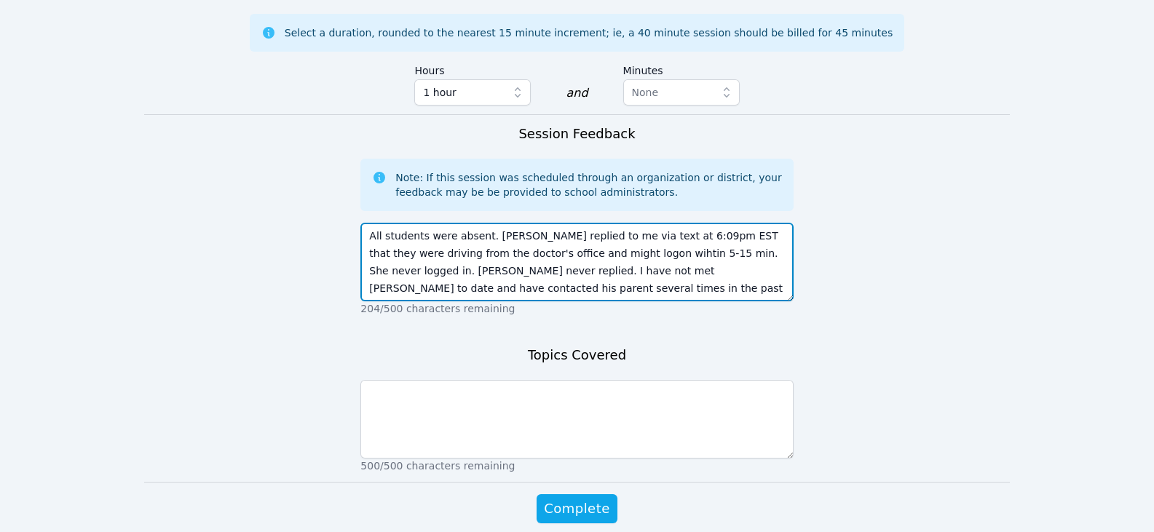
scroll to position [874, 0]
type textarea "All students were absent. [PERSON_NAME] replied to me via text at 6:09pm EST th…"
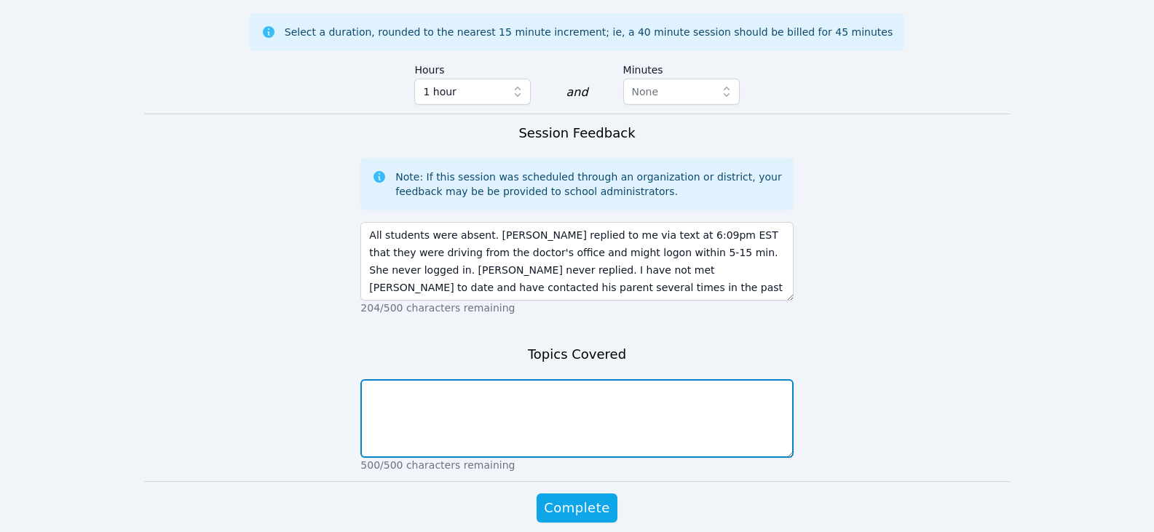
click at [531, 379] on textarea at bounding box center [576, 418] width 432 height 79
click at [369, 379] on textarea "students were absent." at bounding box center [576, 418] width 432 height 79
type textarea "Students were absent."
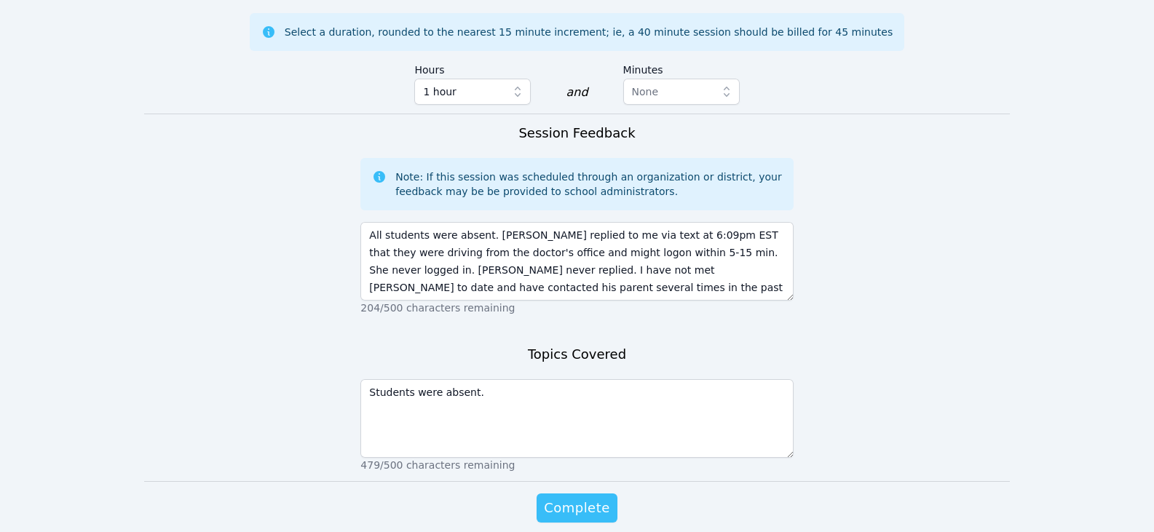
click at [583, 498] on span "Complete" at bounding box center [577, 508] width 66 height 20
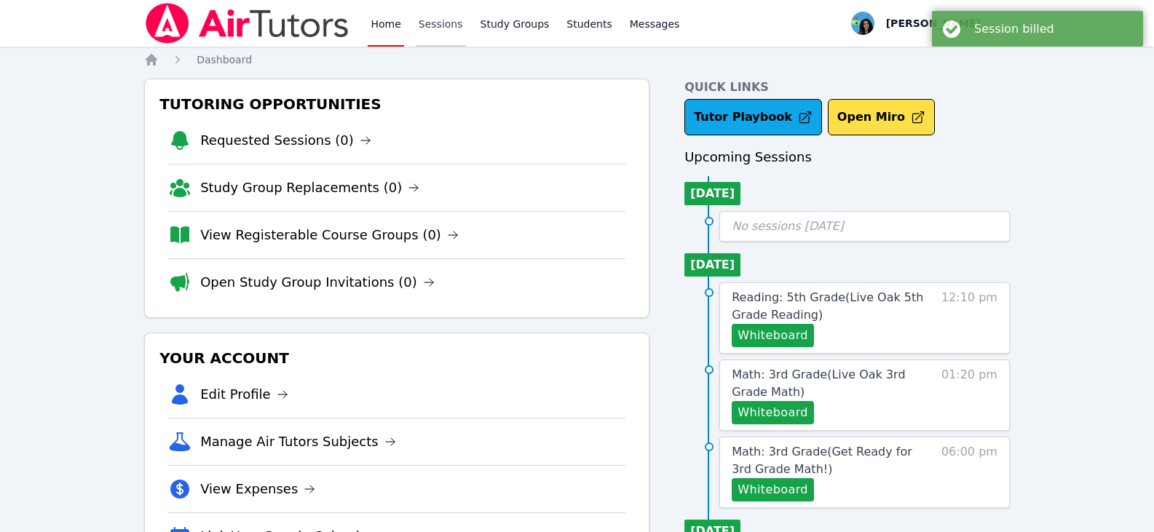
click at [420, 22] on link "Sessions" at bounding box center [441, 23] width 50 height 47
